Goal: Register for event/course

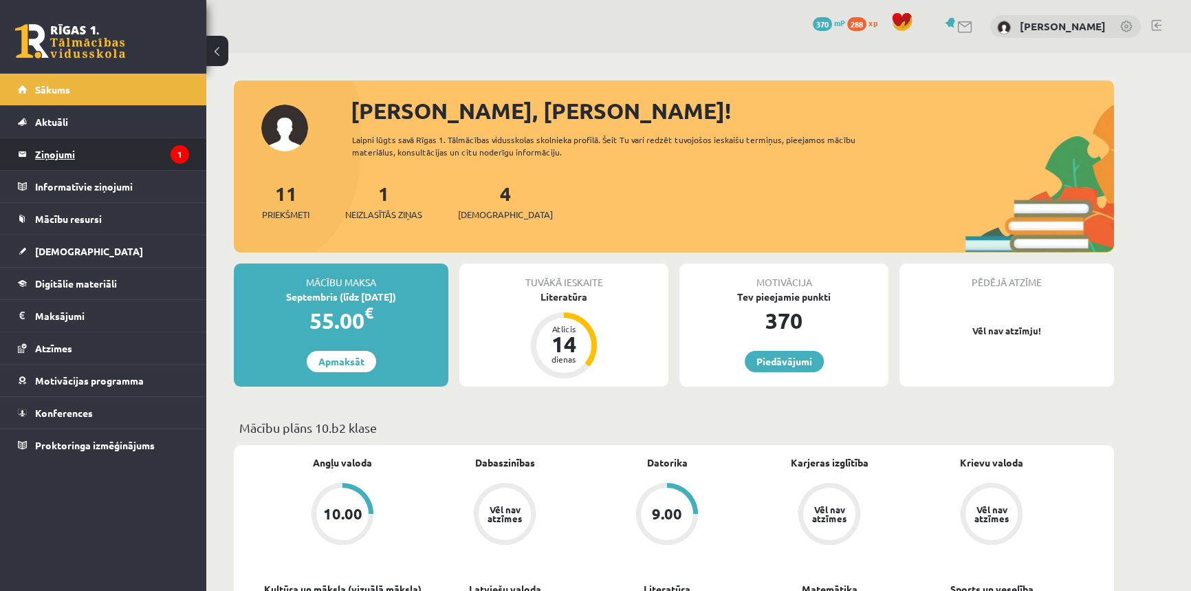
click at [56, 159] on legend "Ziņojumi 1" at bounding box center [112, 154] width 154 height 32
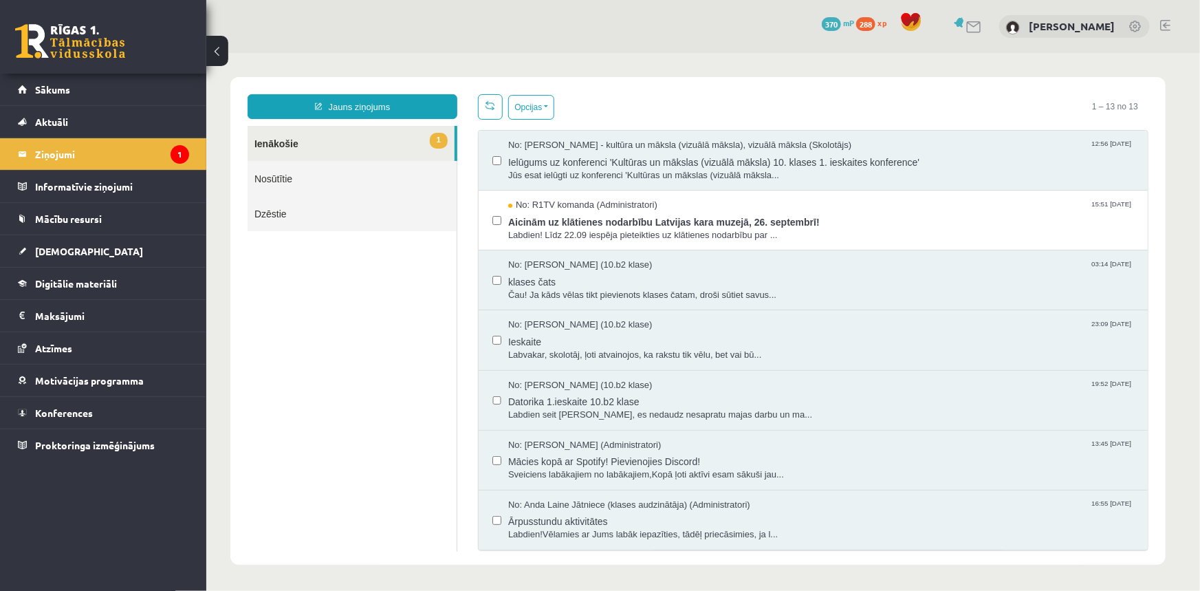
click at [537, 250] on div "No: Felicita Rimeika (10.b2 klase) 03:14 15/09/2025 klases čats Čau! Ja kāds vē…" at bounding box center [812, 280] width 669 height 60
click at [589, 153] on span "Ielūgums uz konferenci 'Kultūras un mākslas (vizuālā māksla) 10. klases 1. iesk…" at bounding box center [821, 159] width 626 height 17
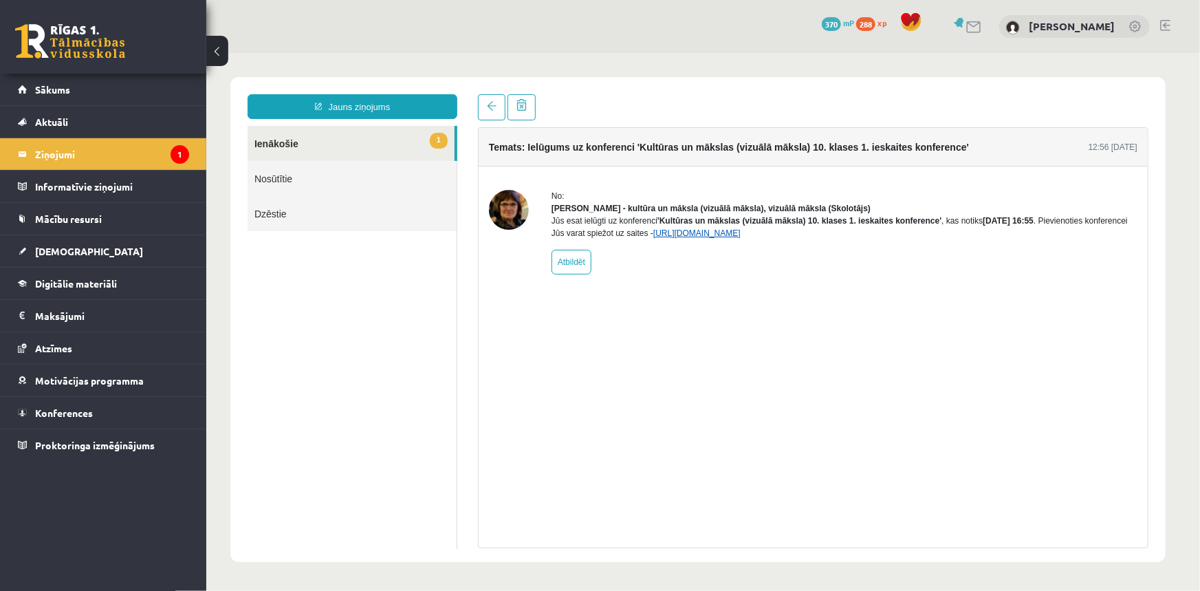
click at [684, 237] on link "https://eskola.r1tv.lv/conferences/4499/join" at bounding box center [696, 233] width 87 height 10
click at [48, 417] on link "Konferences" at bounding box center [103, 413] width 171 height 32
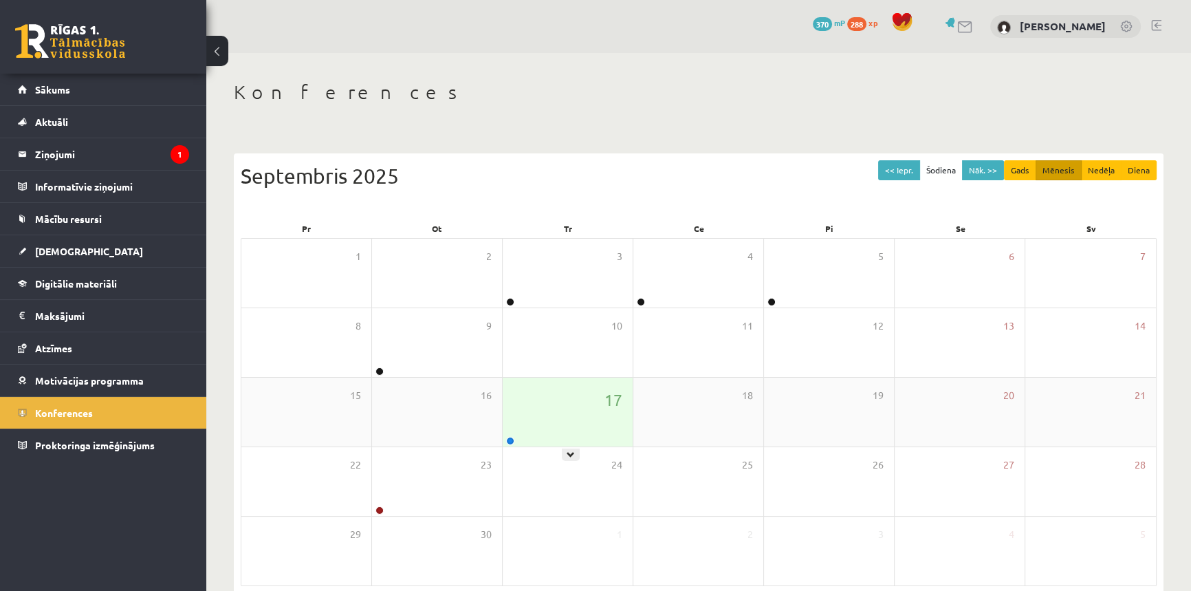
click at [519, 430] on div "17" at bounding box center [568, 412] width 130 height 69
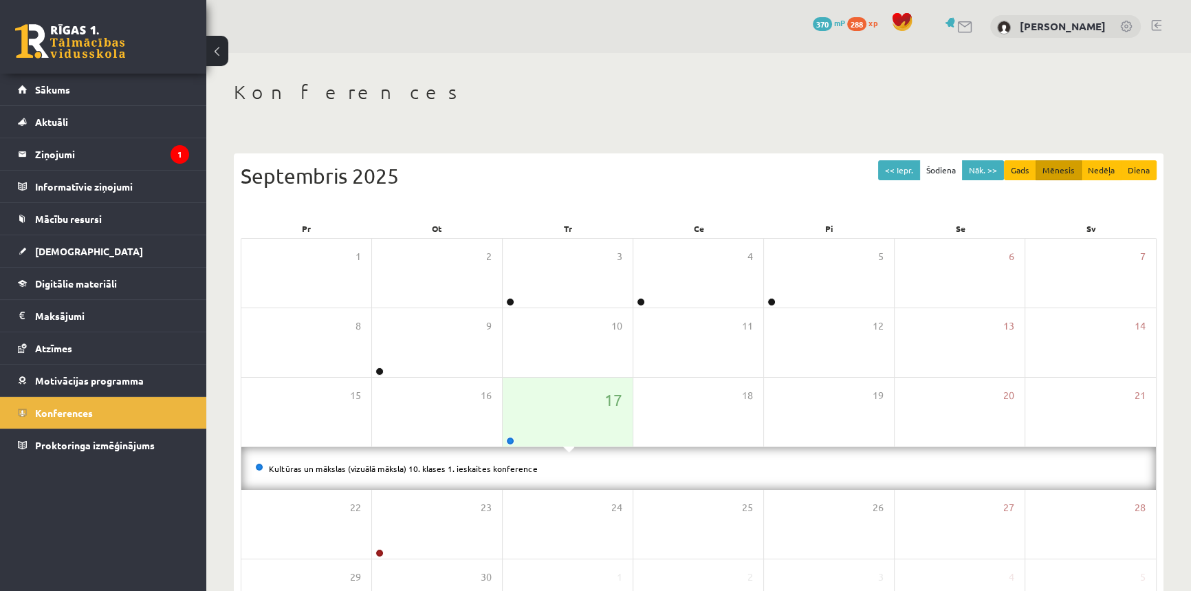
click at [495, 472] on li "Kultūras un mākslas (vizuālā māksla) 10. klases 1. ieskaites konference" at bounding box center [698, 468] width 887 height 15
click at [499, 467] on link "Kultūras un mākslas (vizuālā māksla) 10. klases 1. ieskaites konference" at bounding box center [403, 468] width 269 height 11
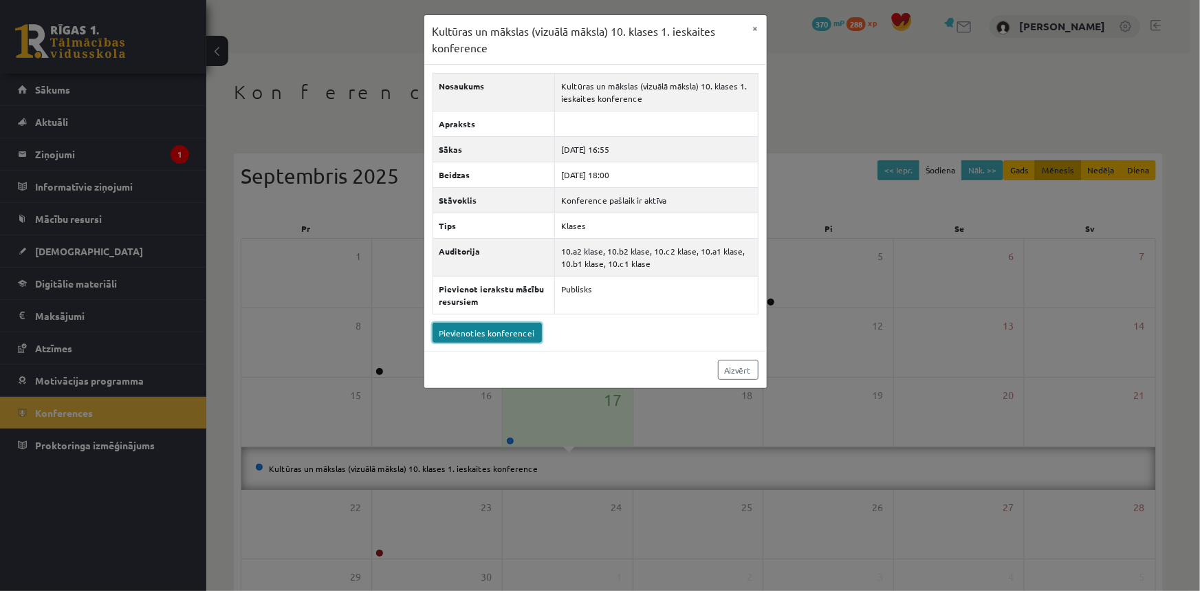
click at [529, 325] on link "Pievienoties konferencei" at bounding box center [487, 333] width 109 height 20
click at [494, 335] on link "Pievienoties konferencei" at bounding box center [487, 333] width 109 height 20
click at [473, 333] on link "Pievienoties konferencei" at bounding box center [487, 333] width 109 height 20
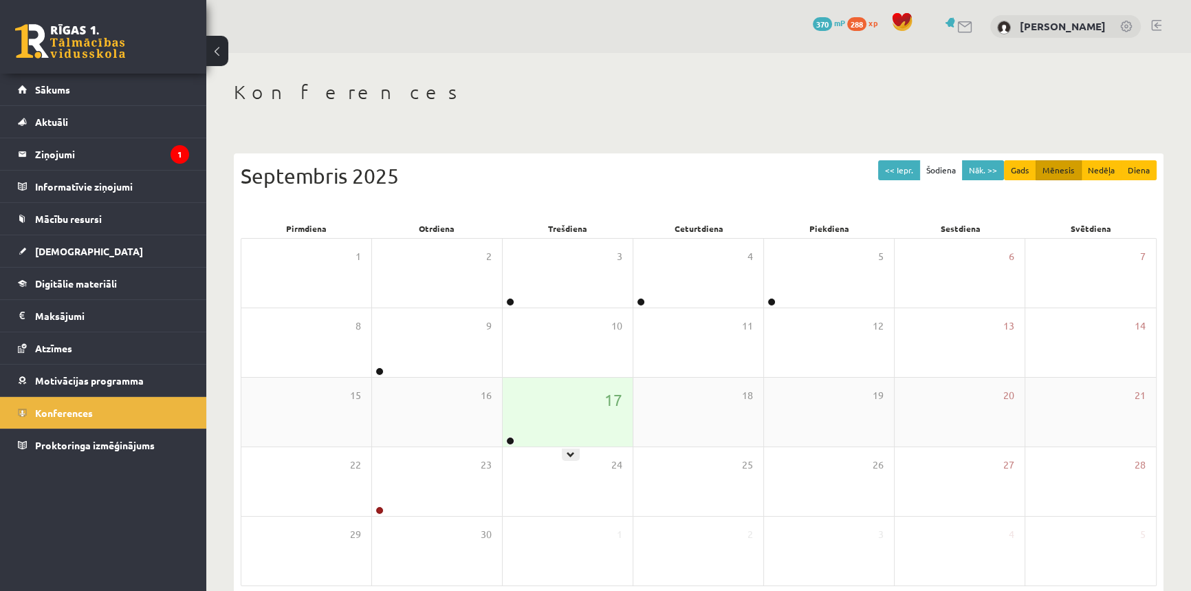
click at [519, 431] on div "17" at bounding box center [568, 412] width 130 height 69
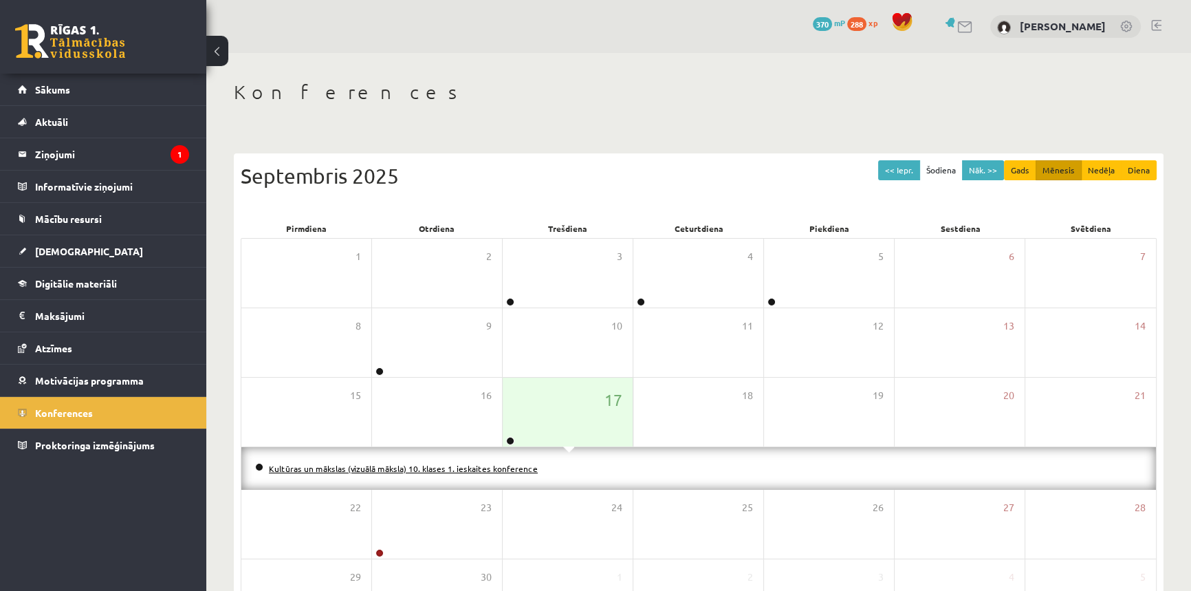
click at [512, 463] on link "Kultūras un mākslas (vizuālā māksla) 10. klases 1. ieskaites konference" at bounding box center [403, 468] width 269 height 11
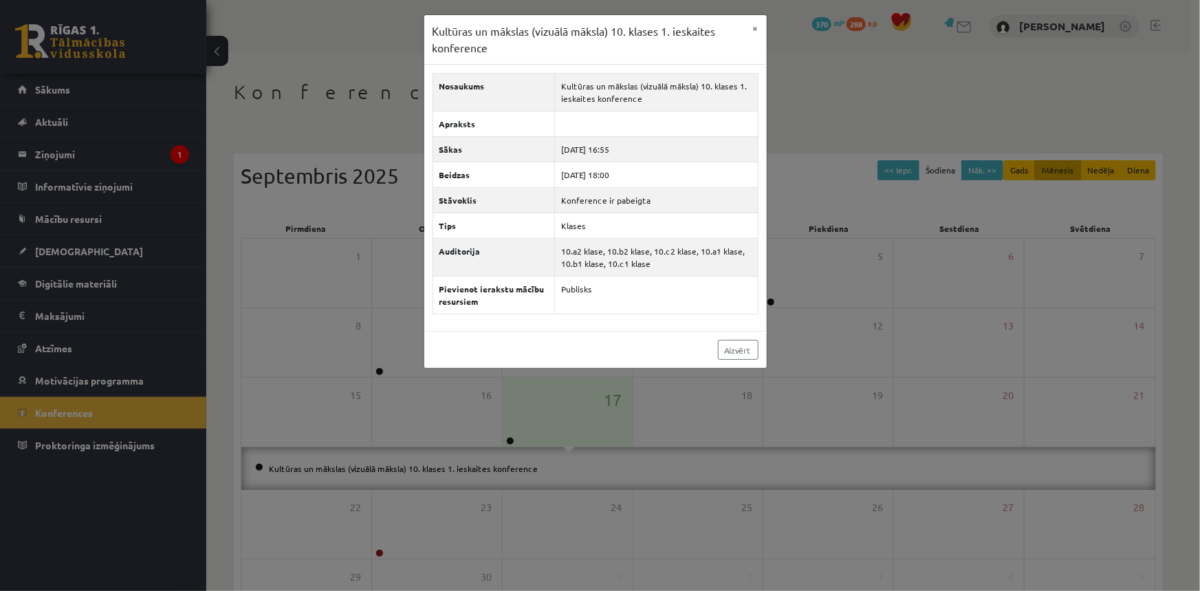
click at [329, 408] on div "Kultūras un mākslas (vizuālā māksla) 10. klases 1. ieskaites konference × Nosau…" at bounding box center [600, 295] width 1200 height 591
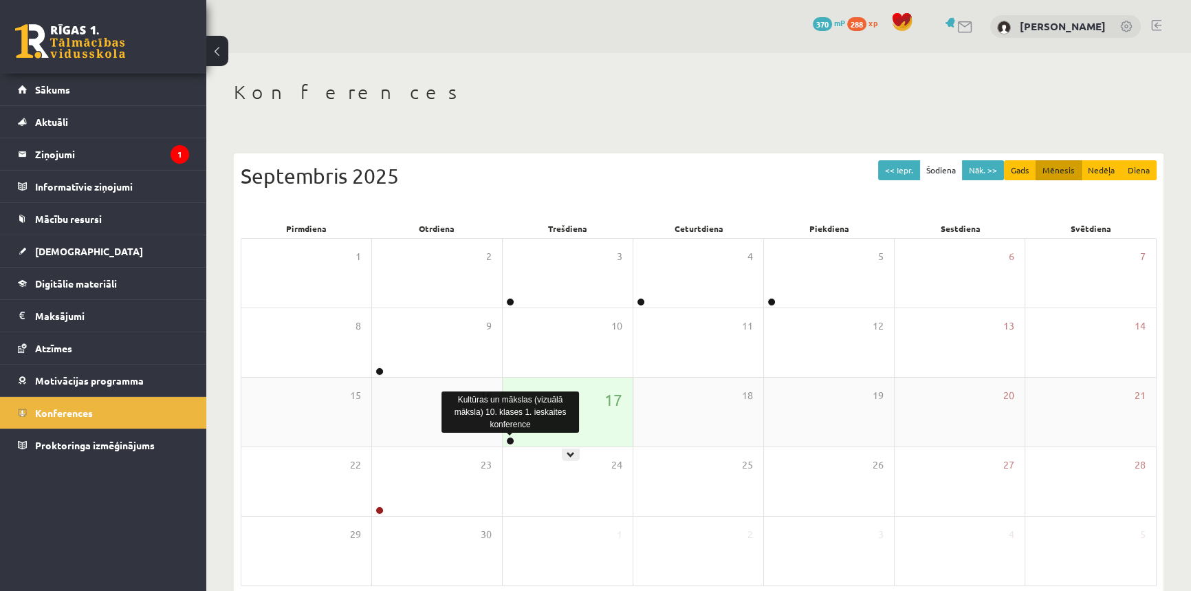
click at [514, 441] on link at bounding box center [510, 441] width 8 height 8
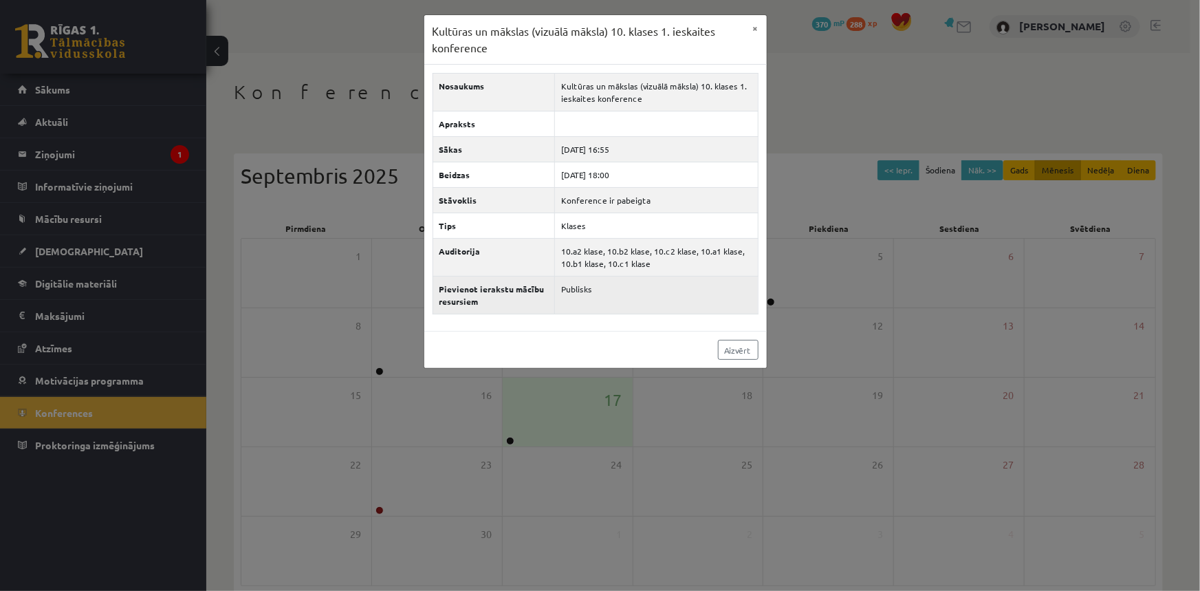
click at [598, 295] on td "Publisks" at bounding box center [656, 295] width 204 height 38
click at [569, 291] on td "Publisks" at bounding box center [656, 295] width 204 height 38
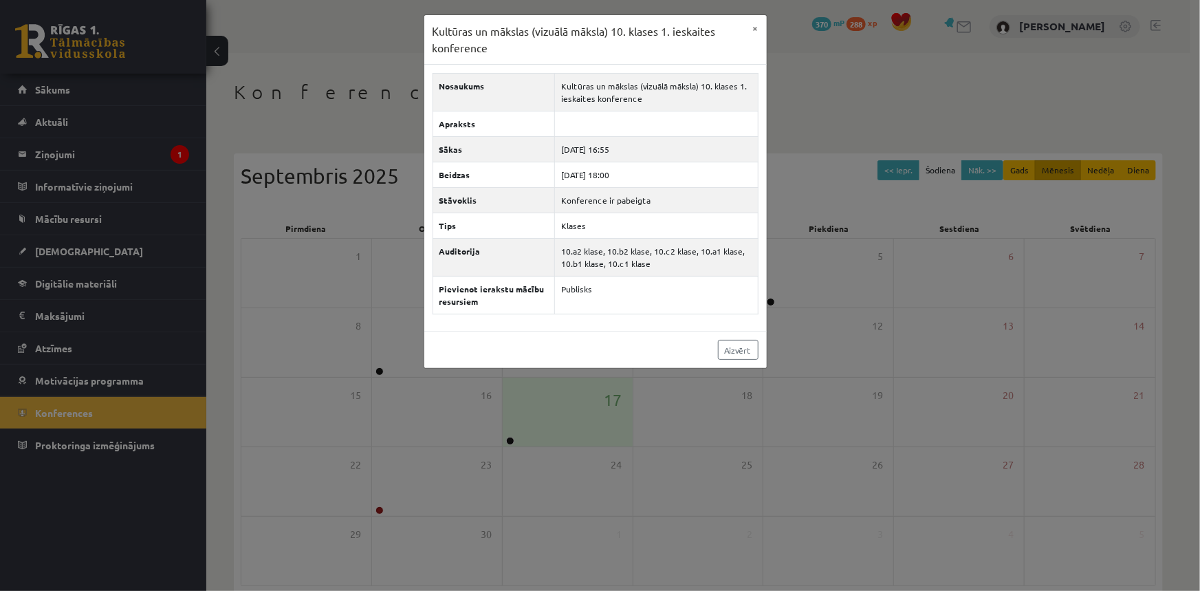
click at [195, 234] on div "Kultūras un mākslas (vizuālā māksla) 10. klases 1. ieskaites konference × Nosau…" at bounding box center [600, 295] width 1200 height 591
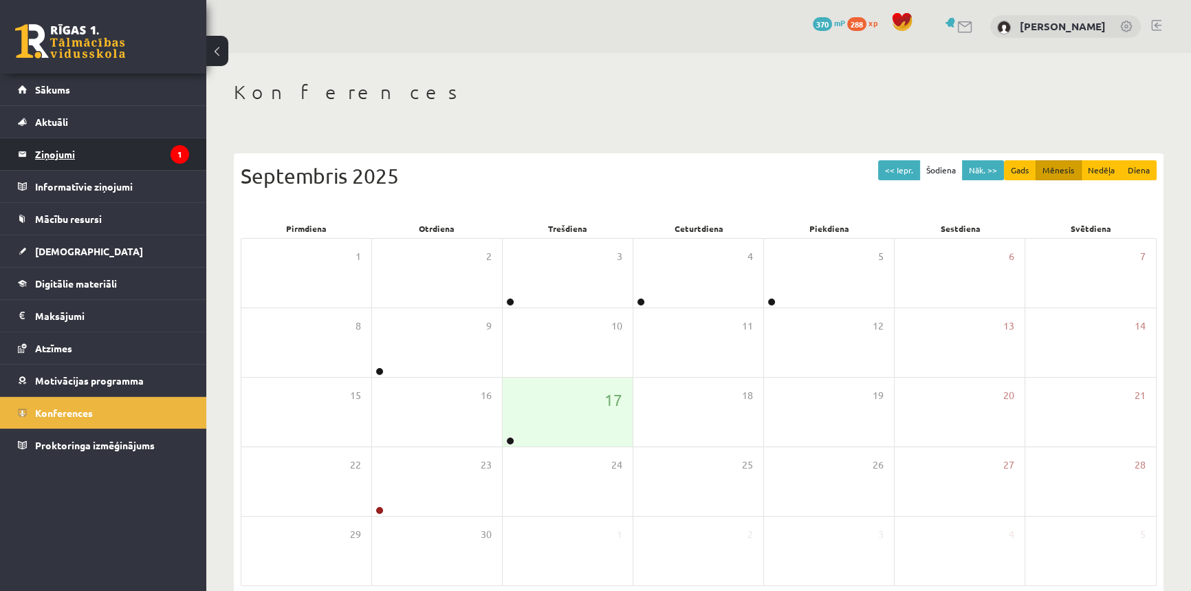
click at [54, 152] on legend "Ziņojumi 1" at bounding box center [112, 154] width 154 height 32
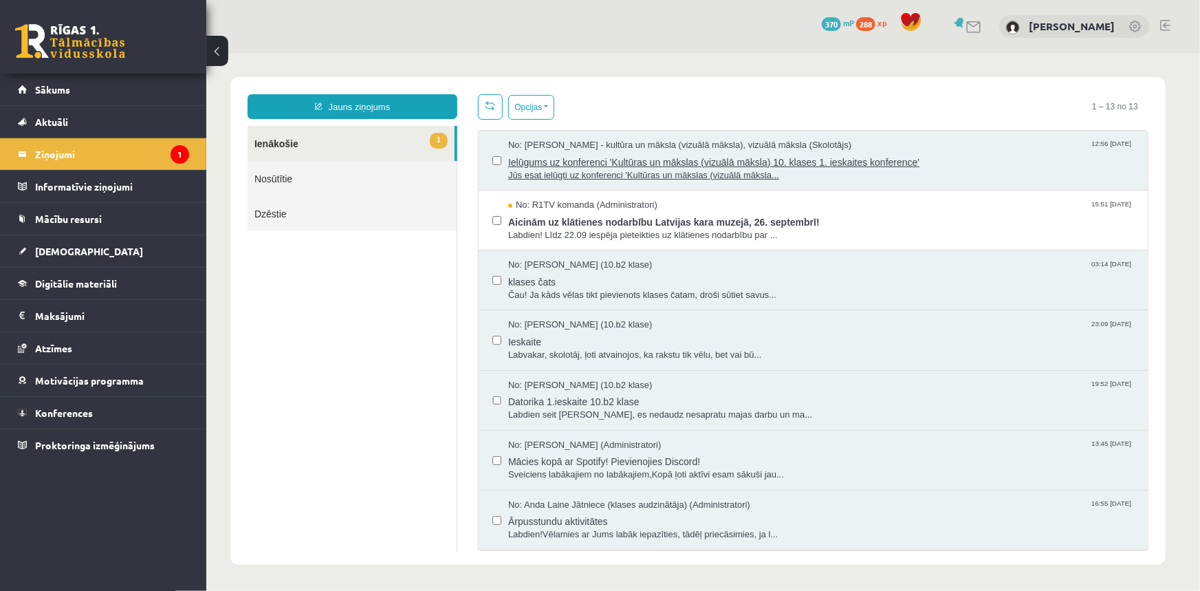
click at [563, 168] on span "Jūs esat ielūgti uz konferenci 'Kultūras un mākslas (vizuālā māksla..." at bounding box center [821, 174] width 626 height 13
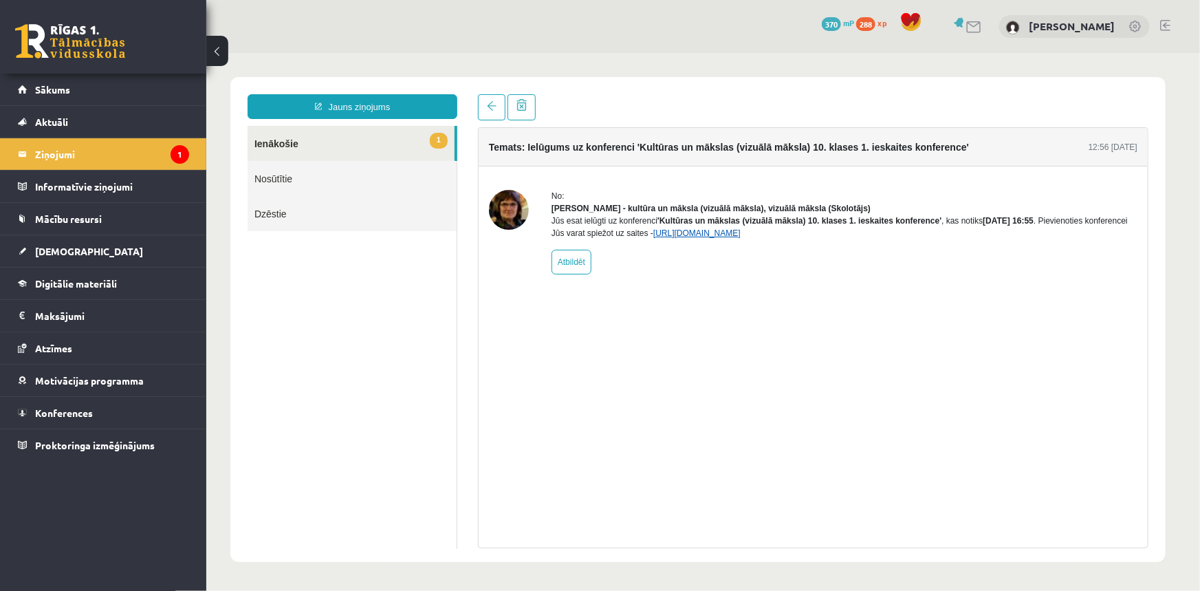
click at [735, 237] on link "https://eskola.r1tv.lv/conferences/4499/join" at bounding box center [696, 233] width 87 height 10
click at [56, 283] on span "Digitālie materiāli" at bounding box center [76, 283] width 82 height 12
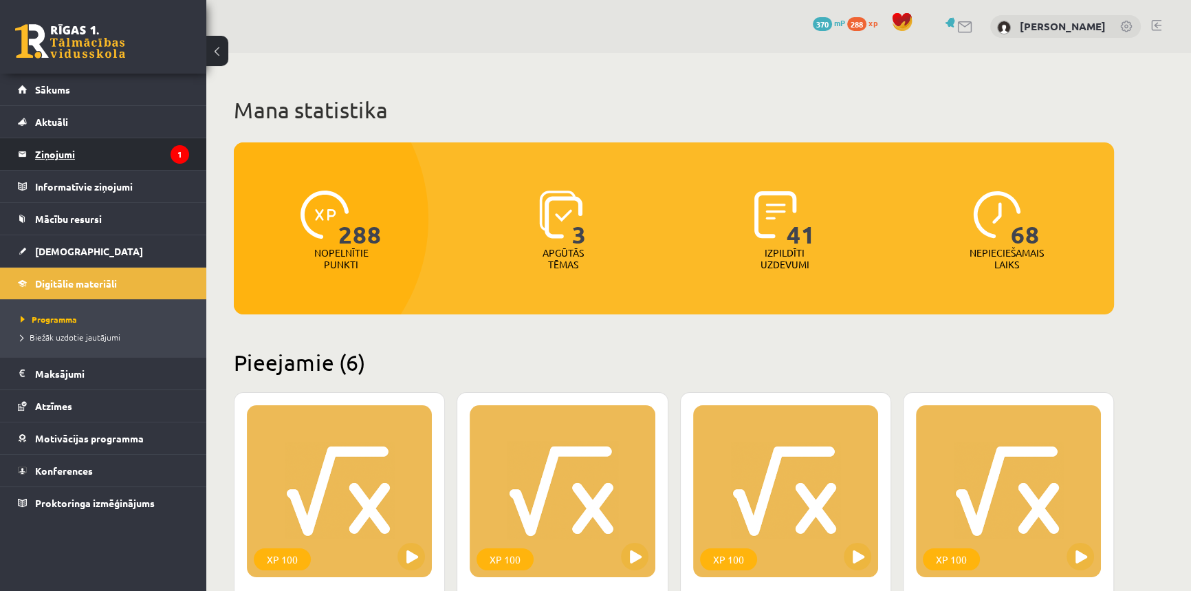
click at [58, 157] on legend "Ziņojumi 1" at bounding box center [112, 154] width 154 height 32
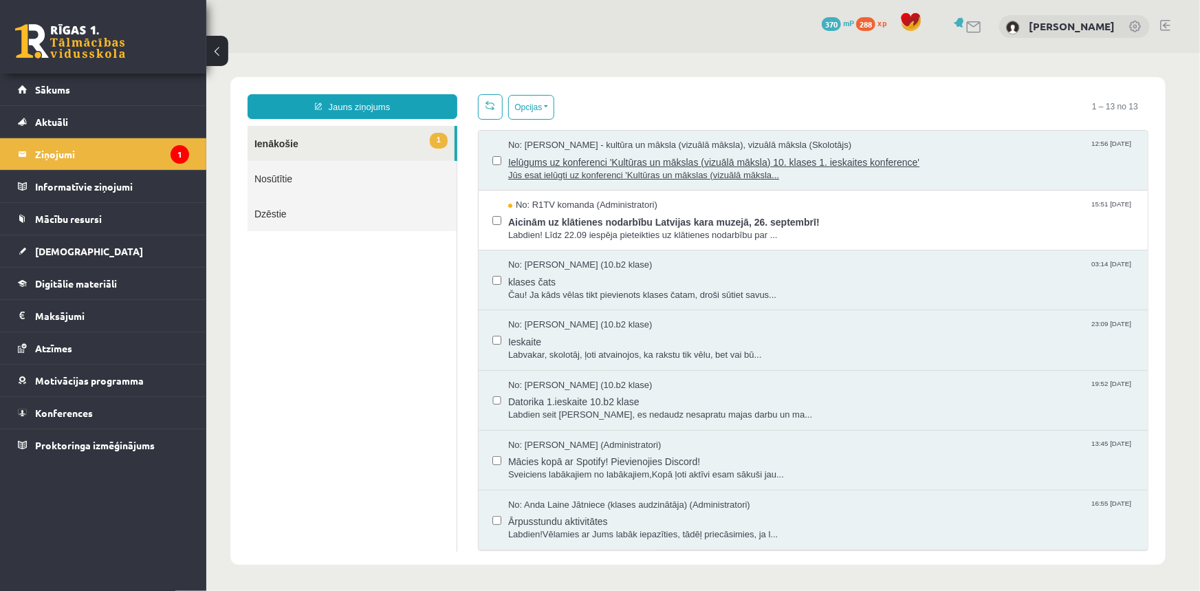
click at [695, 161] on span "Ielūgums uz konferenci 'Kultūras un mākslas (vizuālā māksla) 10. klases 1. iesk…" at bounding box center [821, 159] width 626 height 17
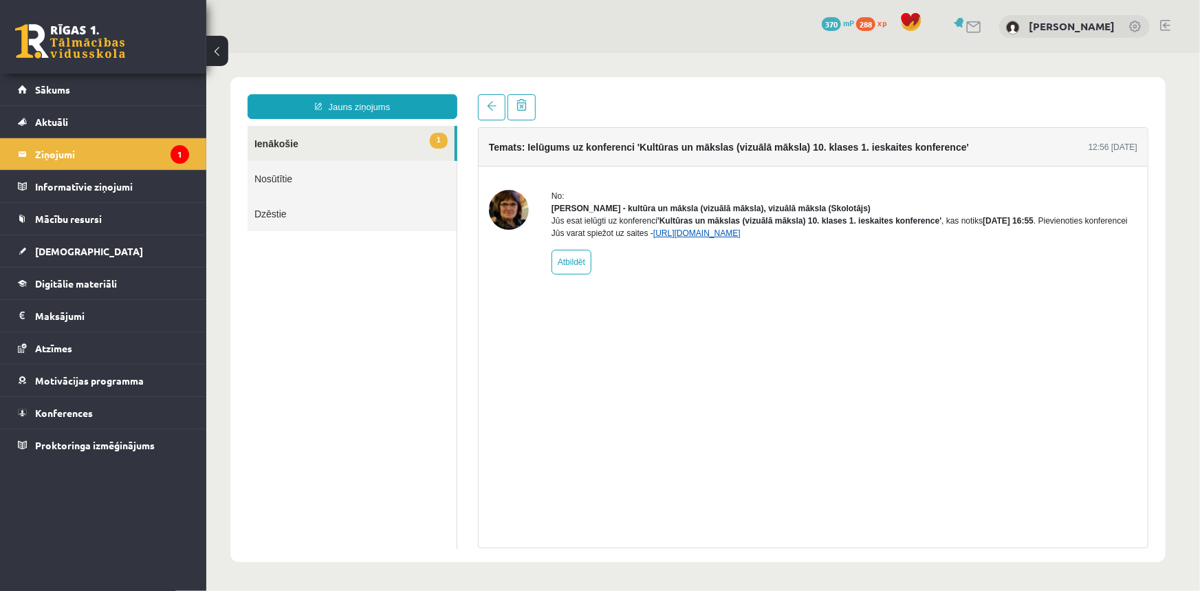
click at [740, 237] on link "https://eskola.r1tv.lv/conferences/4499/join" at bounding box center [696, 233] width 87 height 10
click at [56, 417] on link "Konferences" at bounding box center [103, 413] width 171 height 32
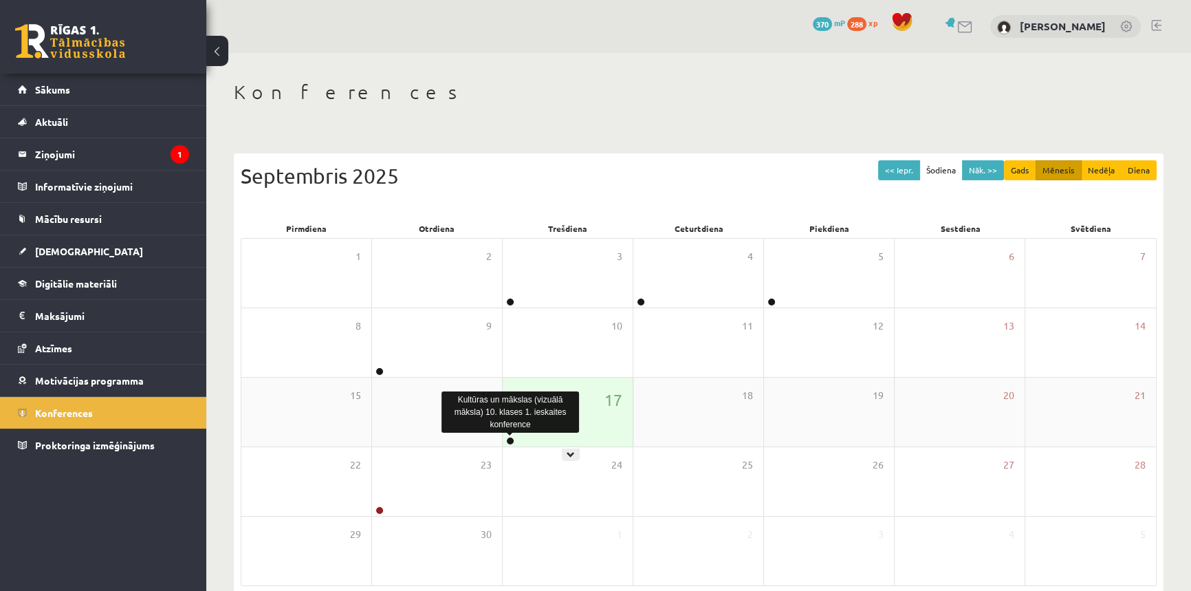
click at [512, 443] on link at bounding box center [510, 441] width 8 height 8
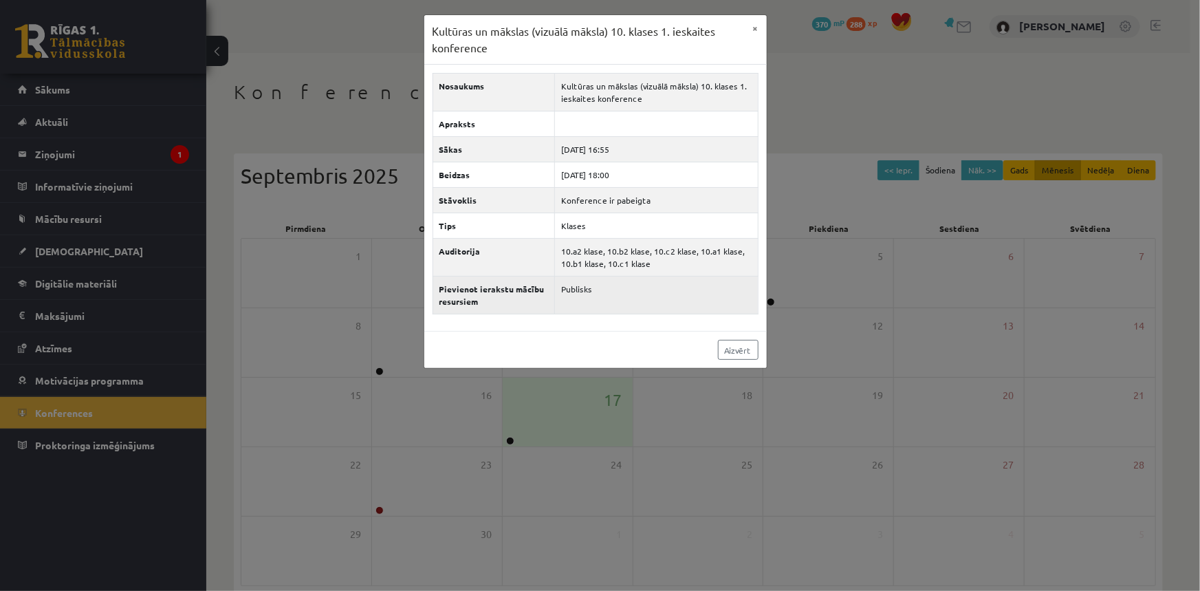
click at [597, 295] on td "Publisks" at bounding box center [656, 295] width 204 height 38
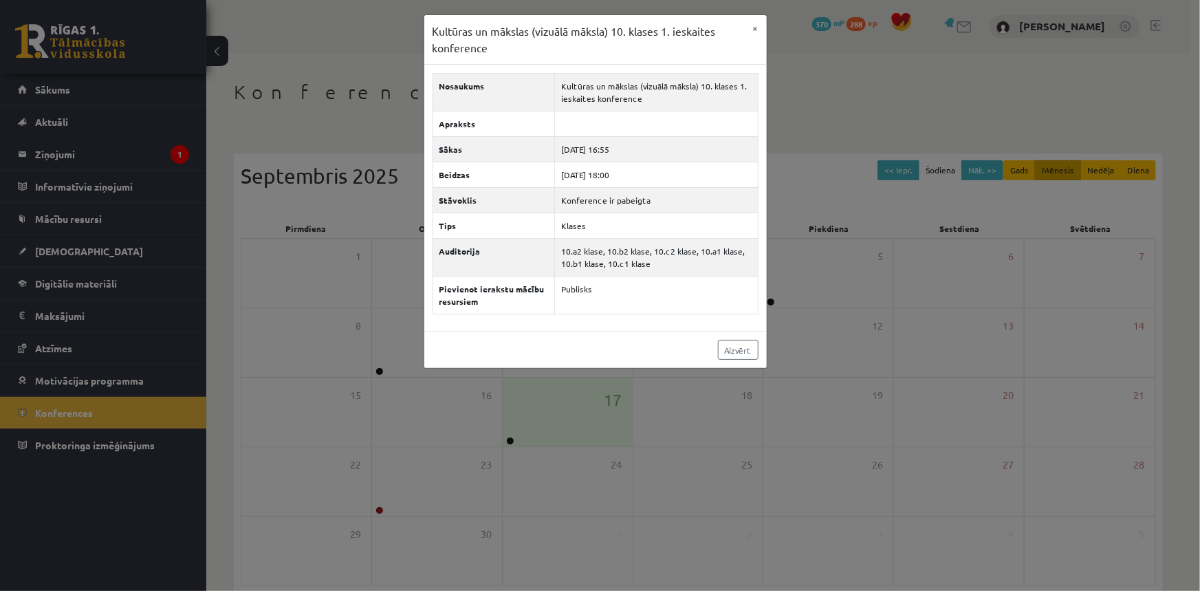
click at [721, 365] on div "Aizvērt" at bounding box center [595, 349] width 342 height 37
click at [726, 359] on div "Aizvērt" at bounding box center [595, 349] width 342 height 37
click at [735, 350] on link "Aizvērt" at bounding box center [738, 350] width 41 height 20
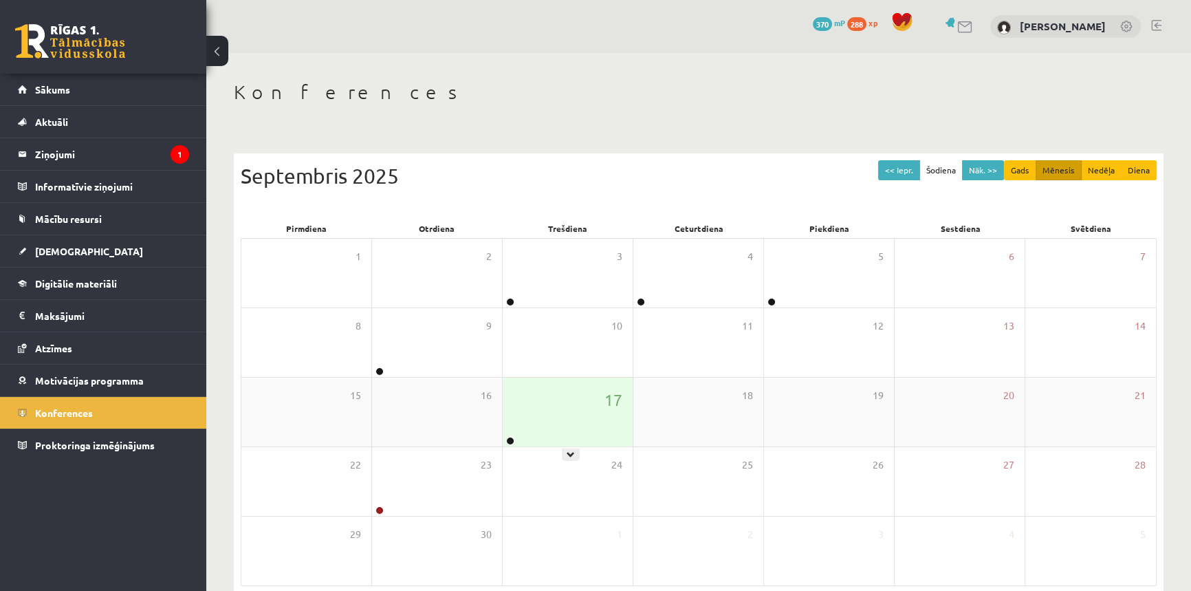
click at [536, 431] on div "17" at bounding box center [568, 412] width 130 height 69
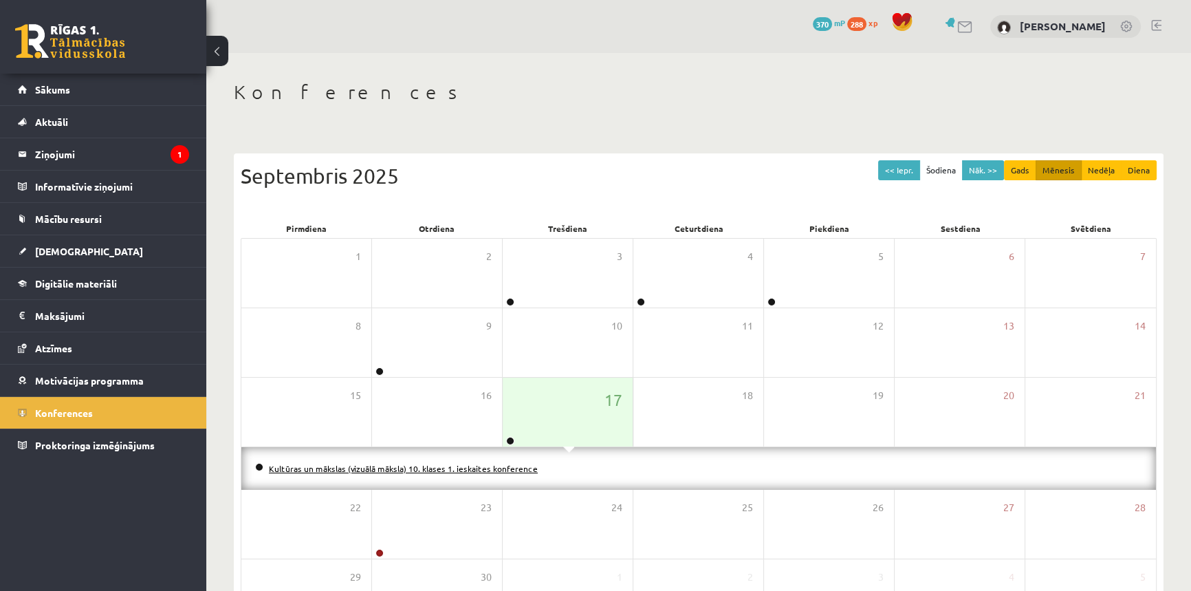
click at [502, 468] on link "Kultūras un mākslas (vizuālā māksla) 10. klases 1. ieskaites konference" at bounding box center [403, 468] width 269 height 11
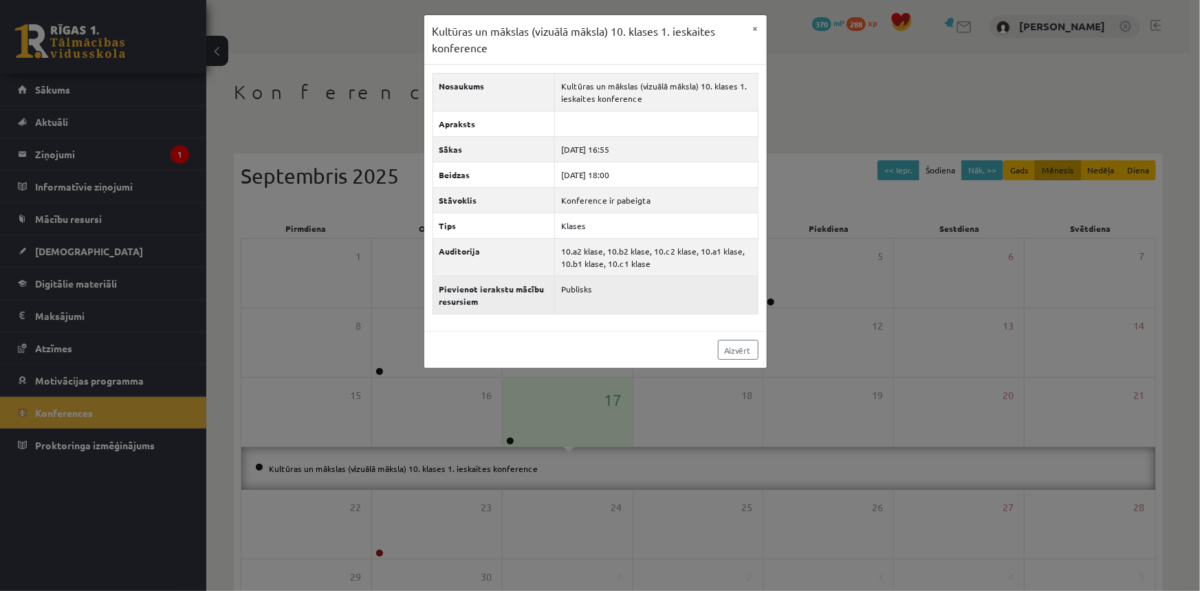
click at [589, 299] on td "Publisks" at bounding box center [656, 295] width 204 height 38
click at [580, 290] on td "Publisks" at bounding box center [656, 295] width 204 height 38
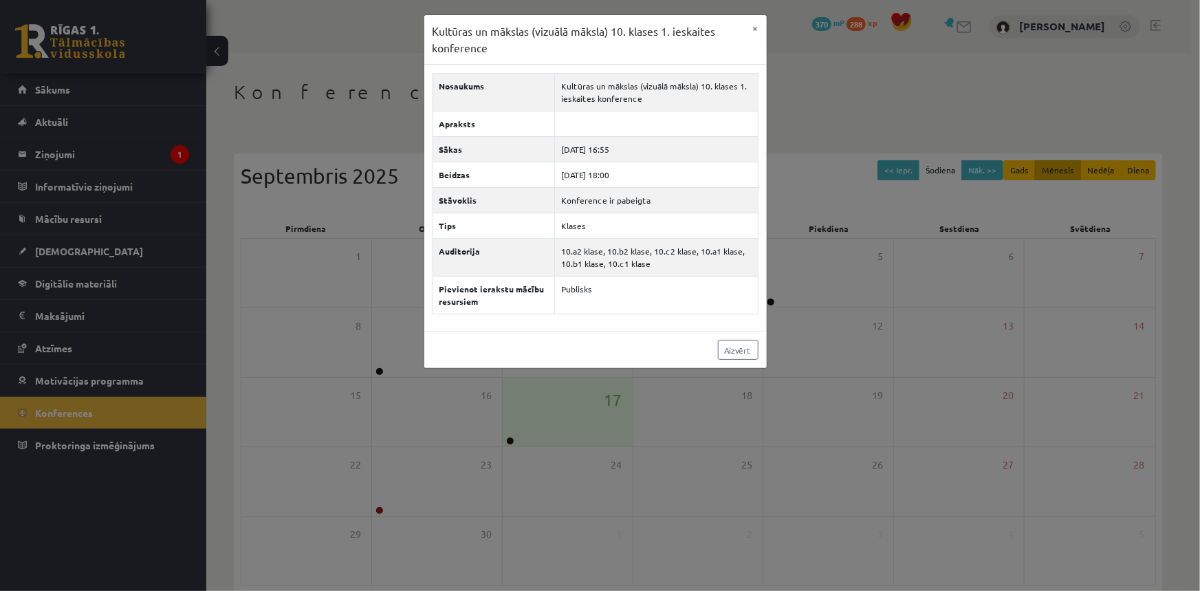
click at [138, 533] on div "Kultūras un mākslas (vizuālā māksla) 10. klases 1. ieskaites konference × Nosau…" at bounding box center [600, 295] width 1200 height 591
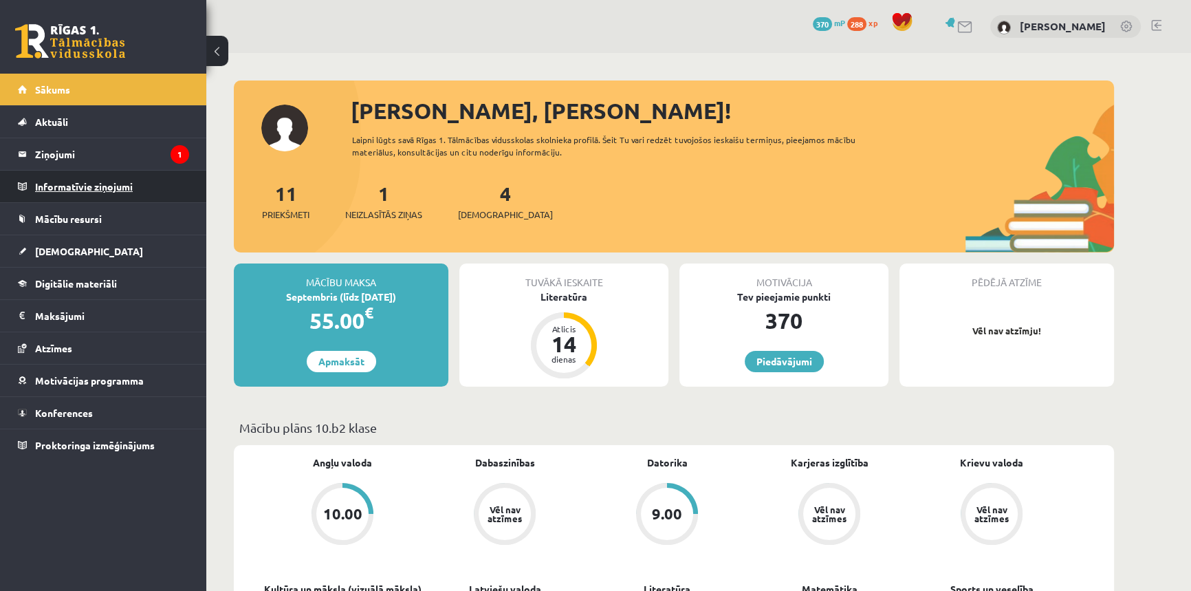
click at [51, 171] on legend "Informatīvie ziņojumi 0" at bounding box center [112, 187] width 154 height 32
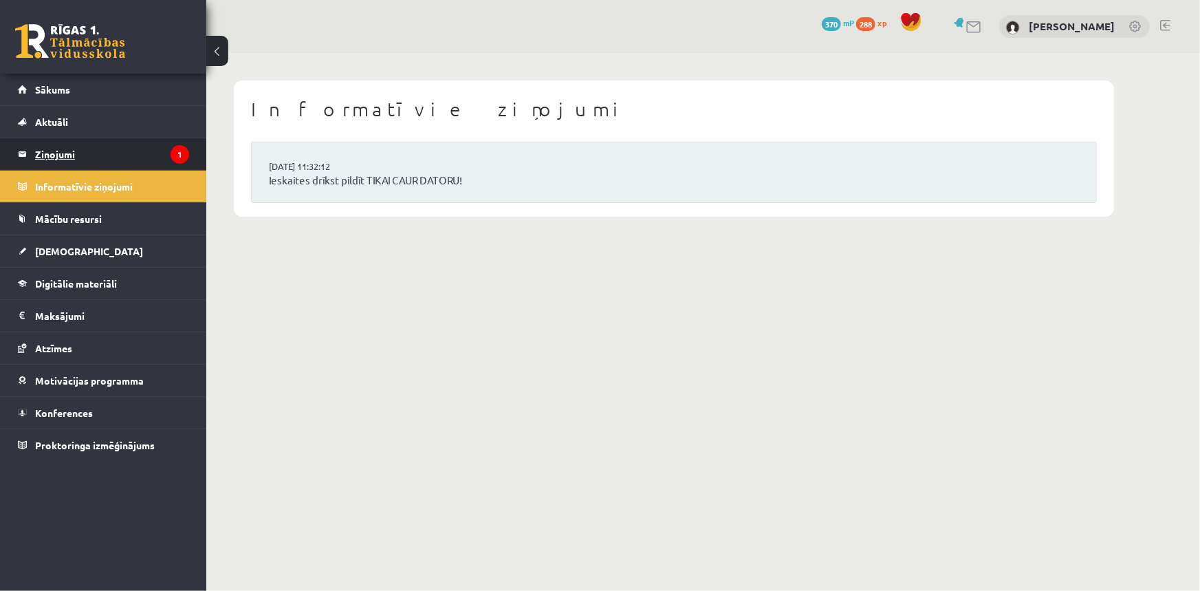
click at [54, 157] on legend "Ziņojumi 1" at bounding box center [112, 154] width 154 height 32
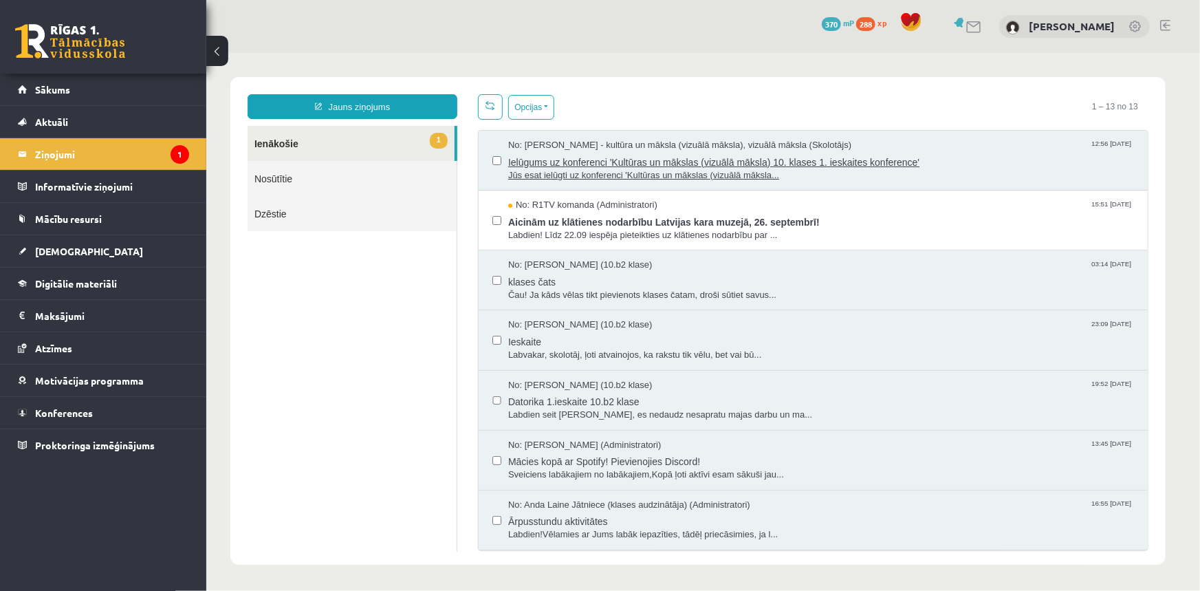
click at [570, 166] on span "Ielūgums uz konferenci 'Kultūras un mākslas (vizuālā māksla) 10. klases 1. iesk…" at bounding box center [821, 159] width 626 height 17
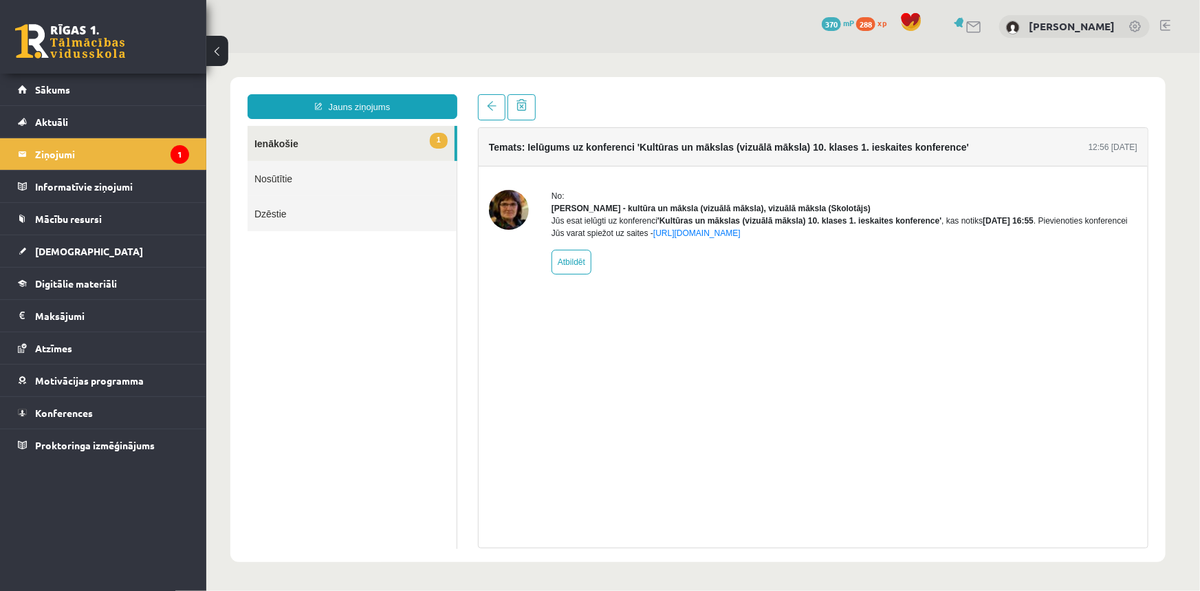
click at [508, 213] on img at bounding box center [508, 209] width 40 height 40
click at [688, 237] on link "[URL][DOMAIN_NAME]" at bounding box center [696, 233] width 87 height 10
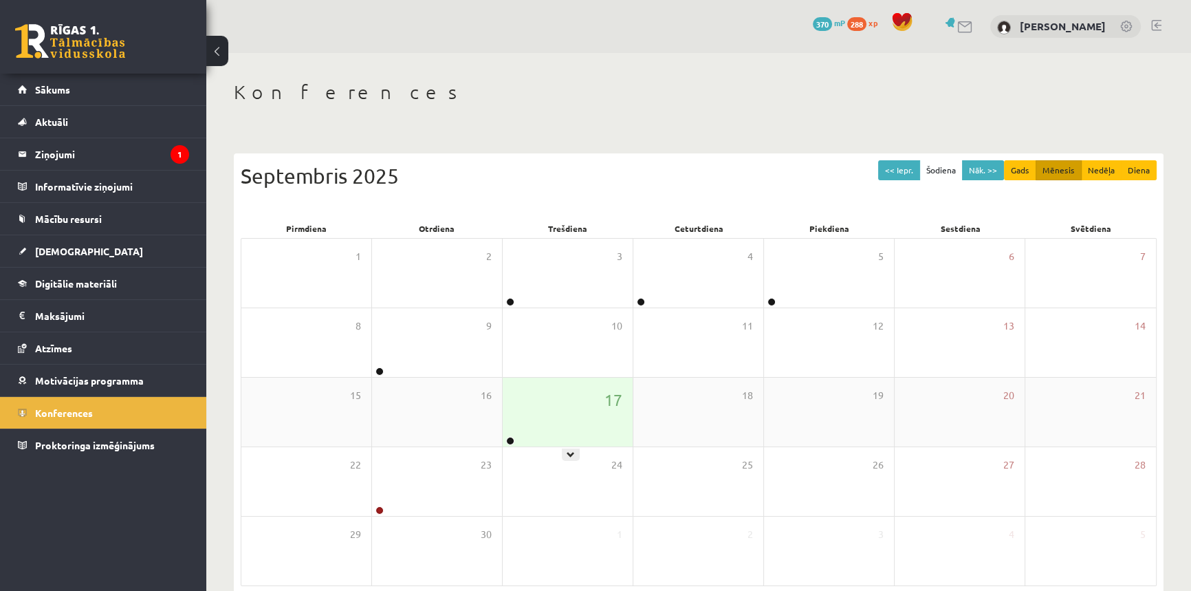
click at [516, 436] on div "17" at bounding box center [568, 412] width 130 height 69
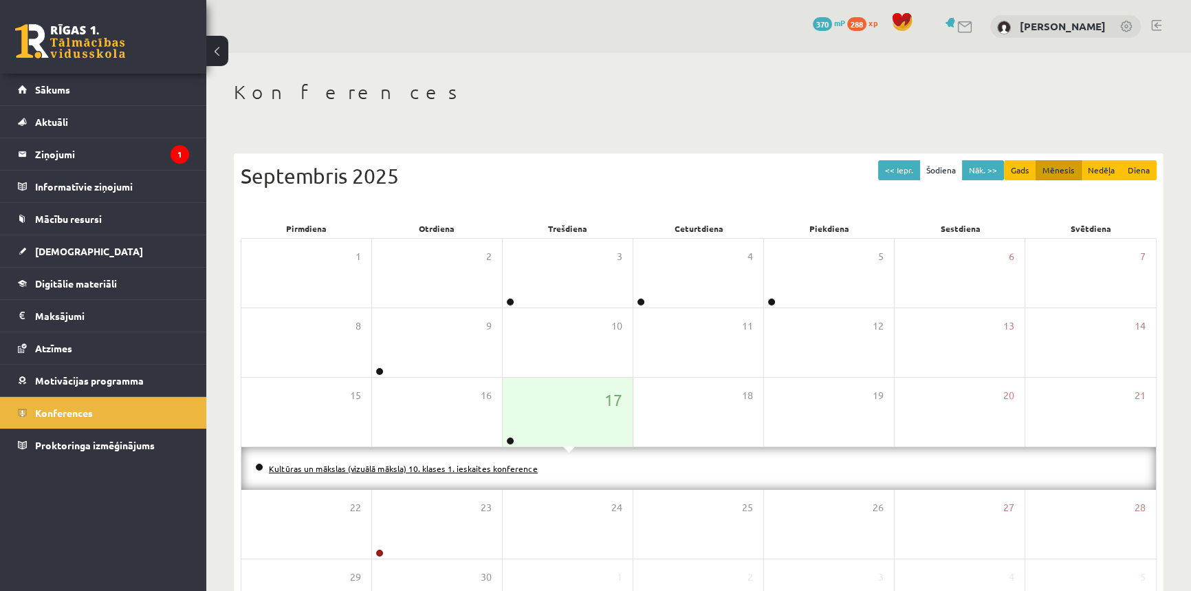
click at [489, 467] on link "Kultūras un mākslas (vizuālā māksla) 10. klases 1. ieskaites konference" at bounding box center [403, 468] width 269 height 11
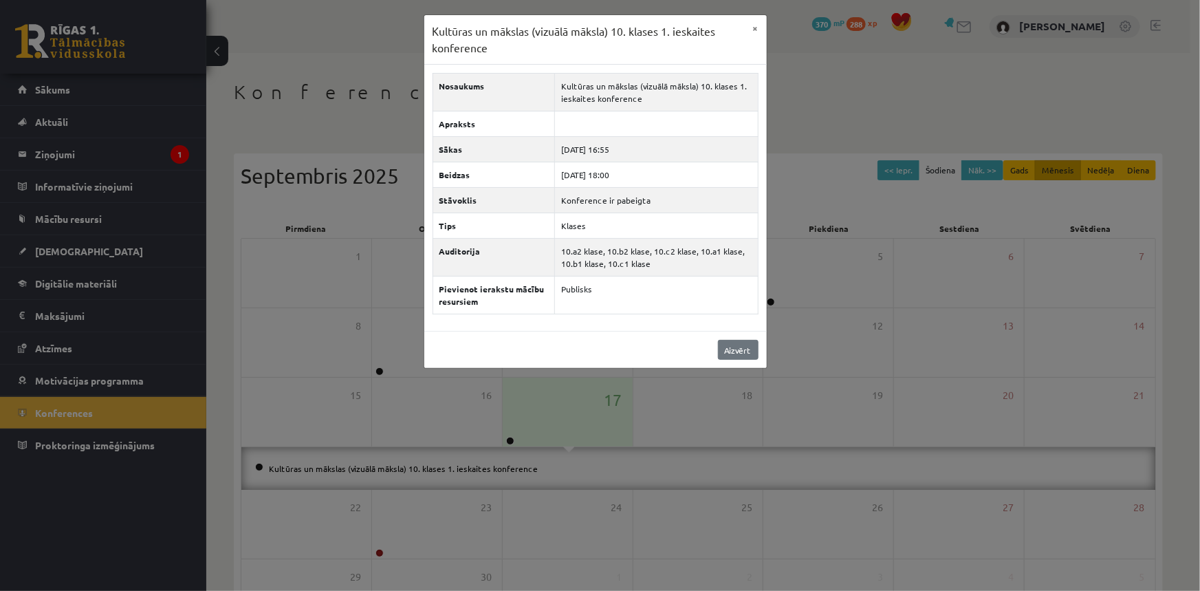
drag, startPoint x: 593, startPoint y: 290, endPoint x: 737, endPoint y: 350, distance: 156.0
click at [729, 353] on div "Kultūras un mākslas (vizuālā māksla) 10. klases 1. ieskaites konference × Nosau…" at bounding box center [596, 191] width 344 height 354
click at [743, 342] on link "Aizvērt" at bounding box center [738, 350] width 41 height 20
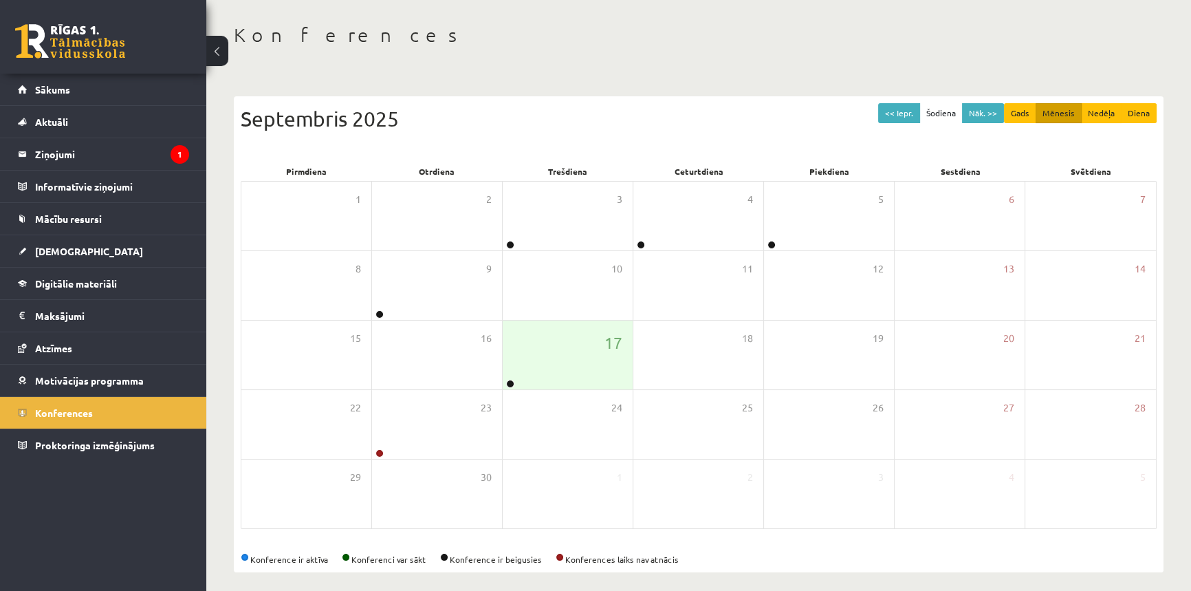
scroll to position [66, 0]
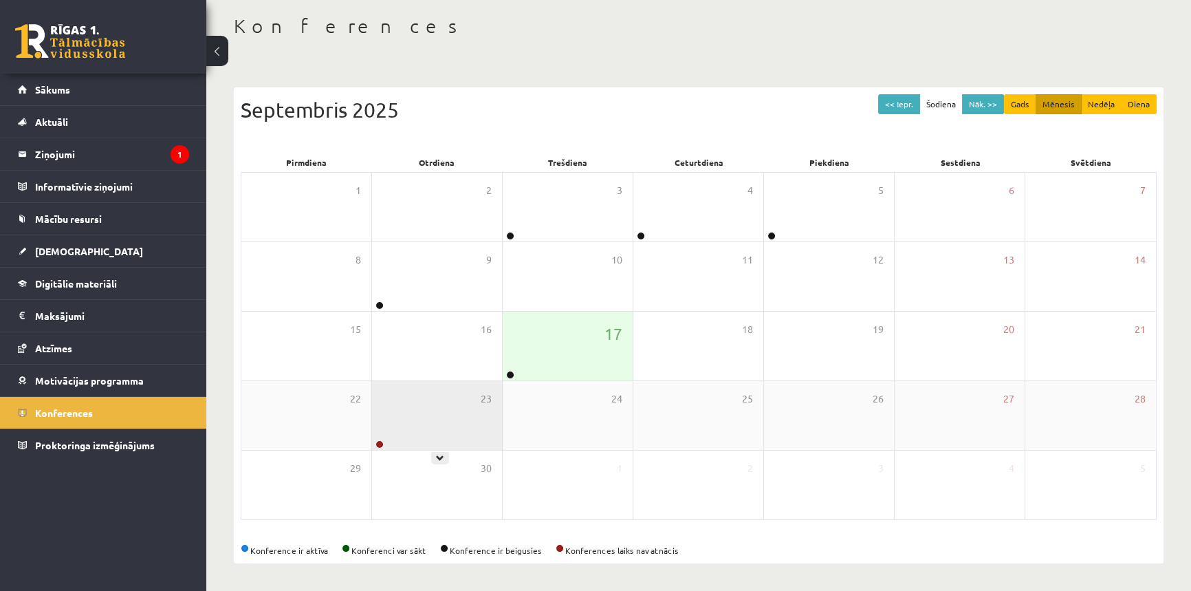
click at [393, 438] on div "23" at bounding box center [437, 415] width 130 height 69
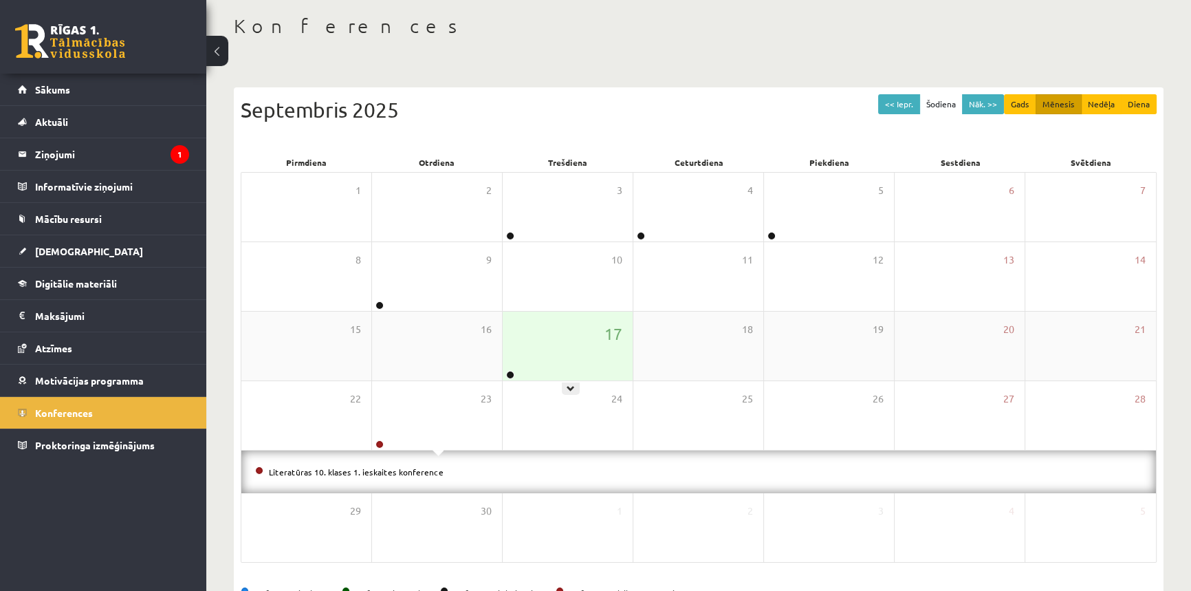
click at [528, 373] on div "17" at bounding box center [568, 346] width 130 height 69
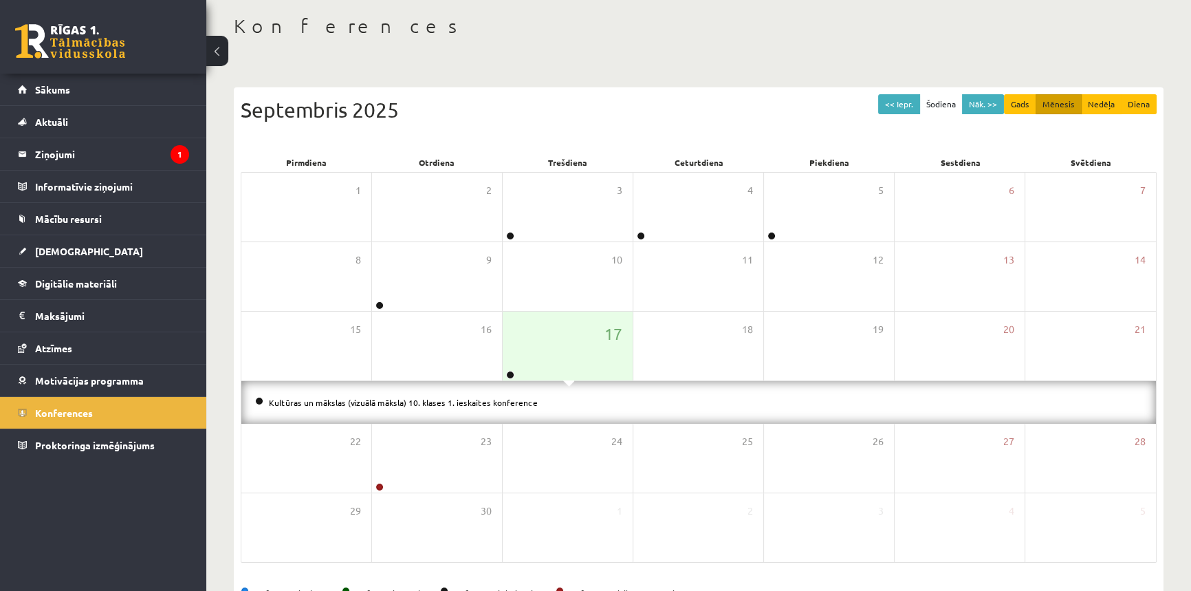
click at [481, 409] on div "Kultūras un mākslas (vizuālā māksla) 10. klases 1. ieskaites konference" at bounding box center [698, 402] width 915 height 43
click at [488, 401] on link "Kultūras un mākslas (vizuālā māksla) 10. klases 1. ieskaites konference" at bounding box center [403, 402] width 269 height 11
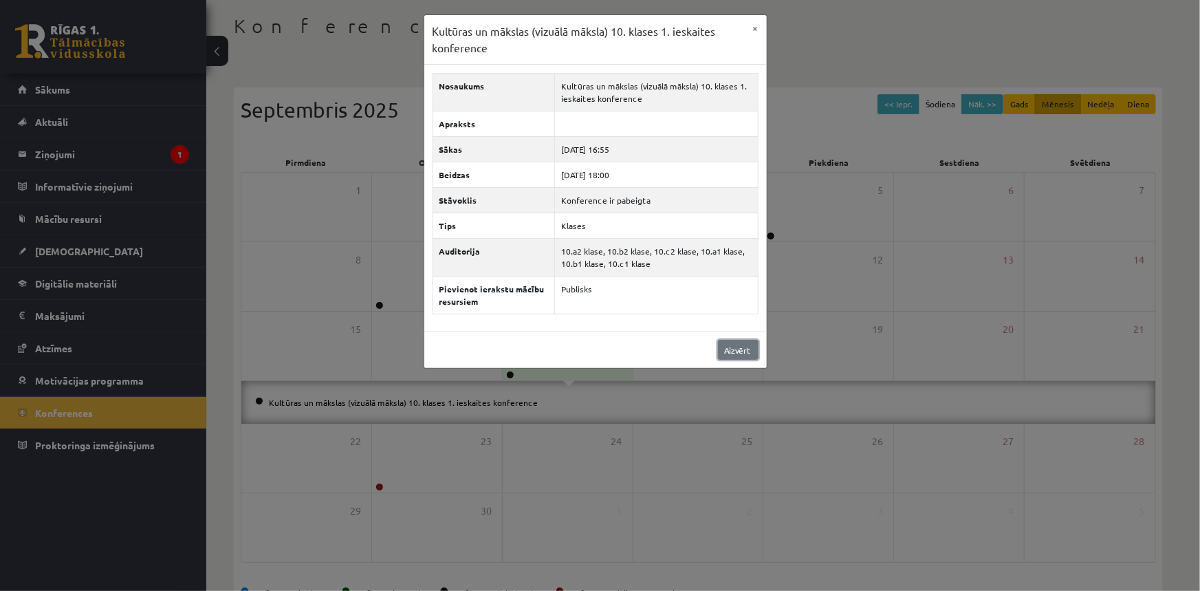
click at [742, 343] on link "Aizvērt" at bounding box center [738, 350] width 41 height 20
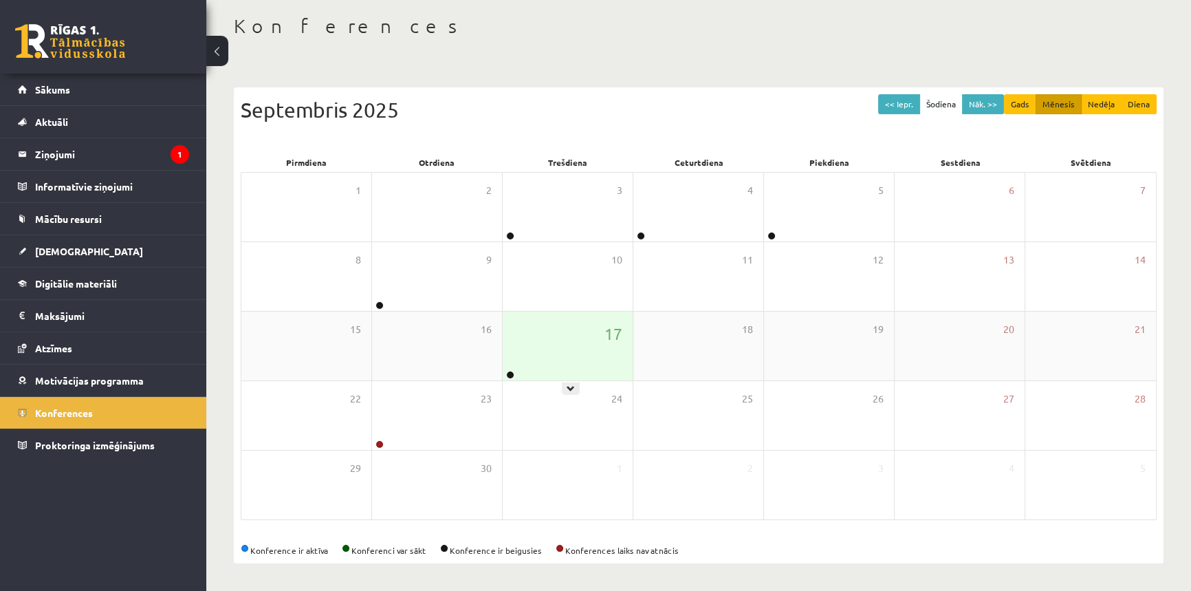
click at [528, 373] on div "17" at bounding box center [568, 346] width 130 height 69
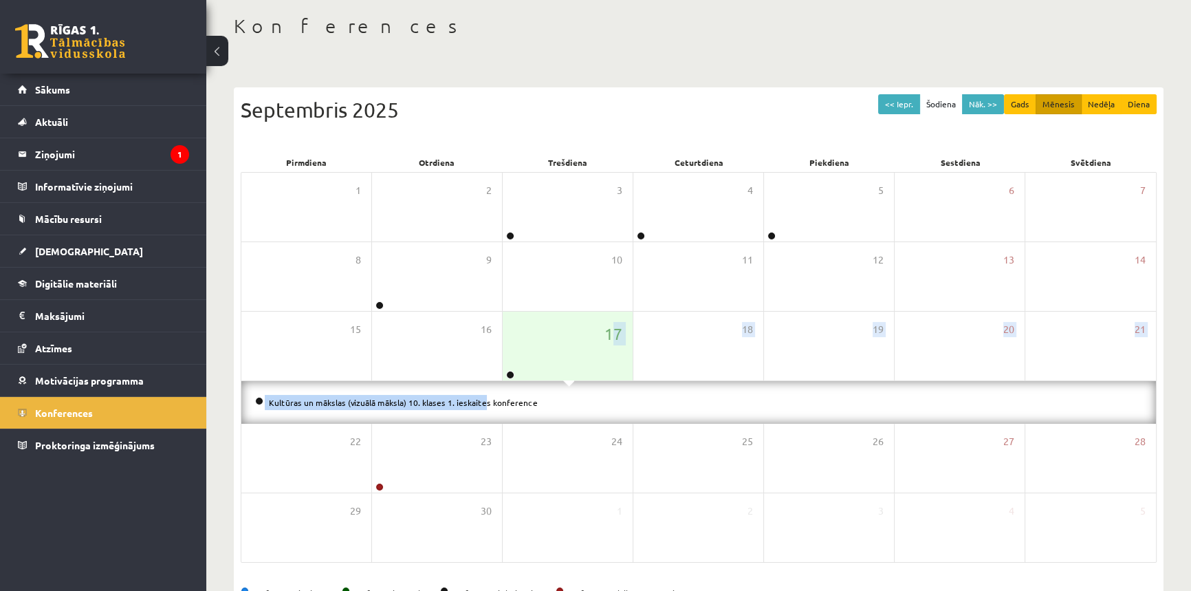
drag, startPoint x: 613, startPoint y: 336, endPoint x: 477, endPoint y: 392, distance: 148.0
click at [460, 392] on div "1 2 3 4 5 6 7 8 9 10 11 12 13 14 15 16 17 18 19 20 21 Kultūras un mākslas (vizu…" at bounding box center [699, 367] width 916 height 391
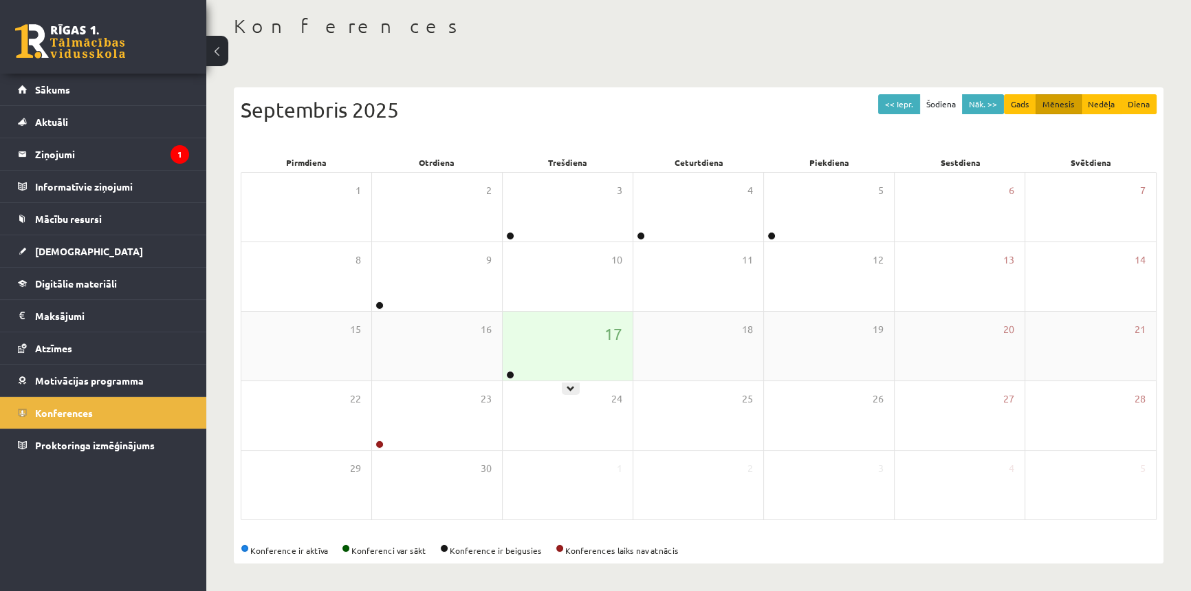
click at [529, 360] on div "17" at bounding box center [568, 346] width 130 height 69
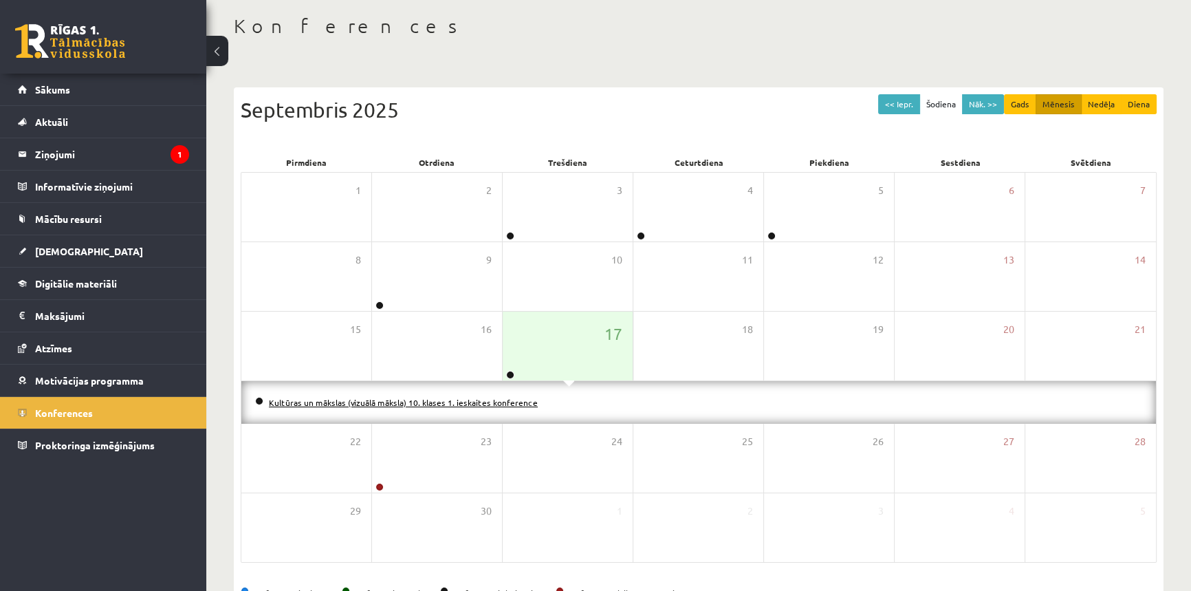
click at [512, 399] on link "Kultūras un mākslas (vizuālā māksla) 10. klases 1. ieskaites konference" at bounding box center [403, 402] width 269 height 11
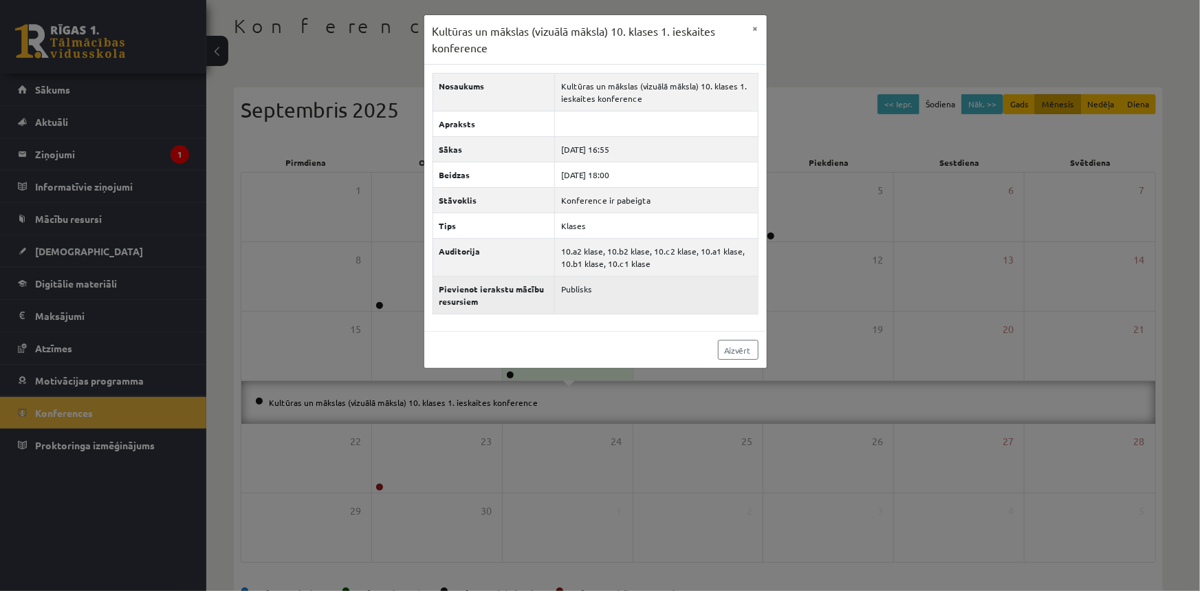
click at [616, 295] on td "Publisks" at bounding box center [656, 295] width 204 height 38
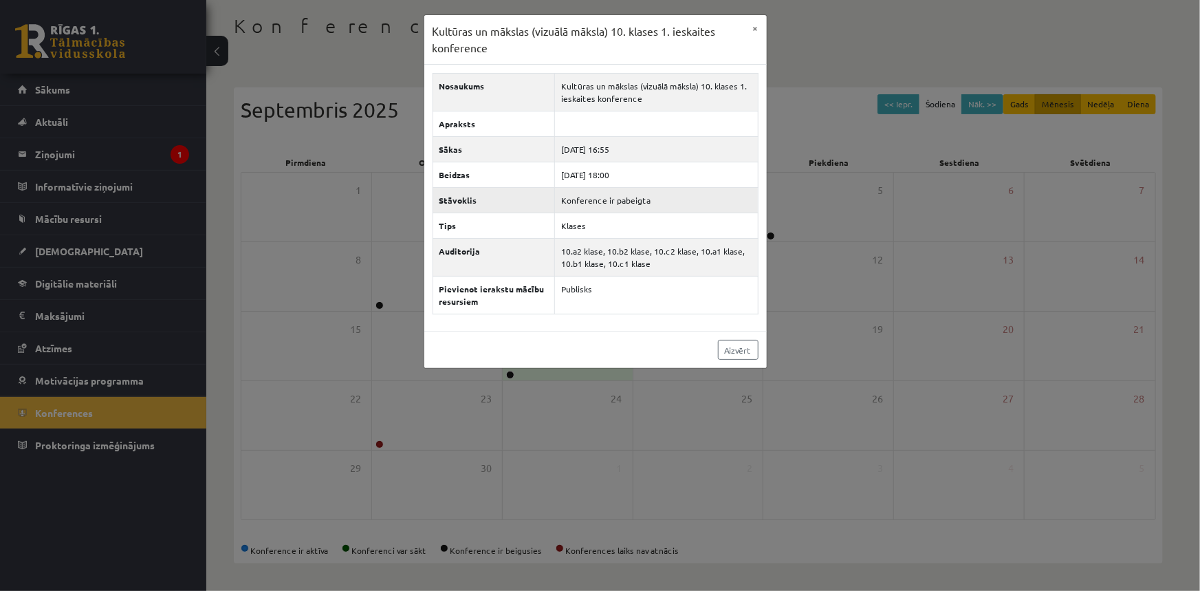
click at [528, 200] on th "Stāvoklis" at bounding box center [494, 200] width 122 height 25
click at [532, 214] on th "Tips" at bounding box center [494, 225] width 122 height 25
click at [737, 360] on div "Aizvērt" at bounding box center [595, 349] width 342 height 37
click at [737, 350] on link "Aizvērt" at bounding box center [738, 350] width 41 height 20
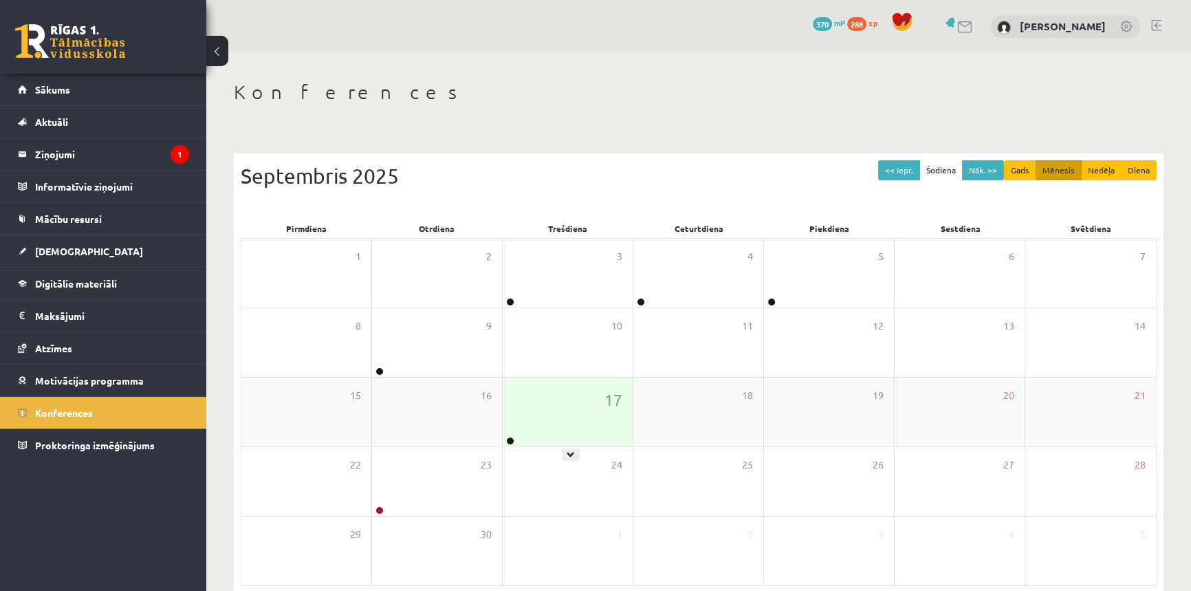
click at [557, 420] on div "17" at bounding box center [568, 412] width 130 height 69
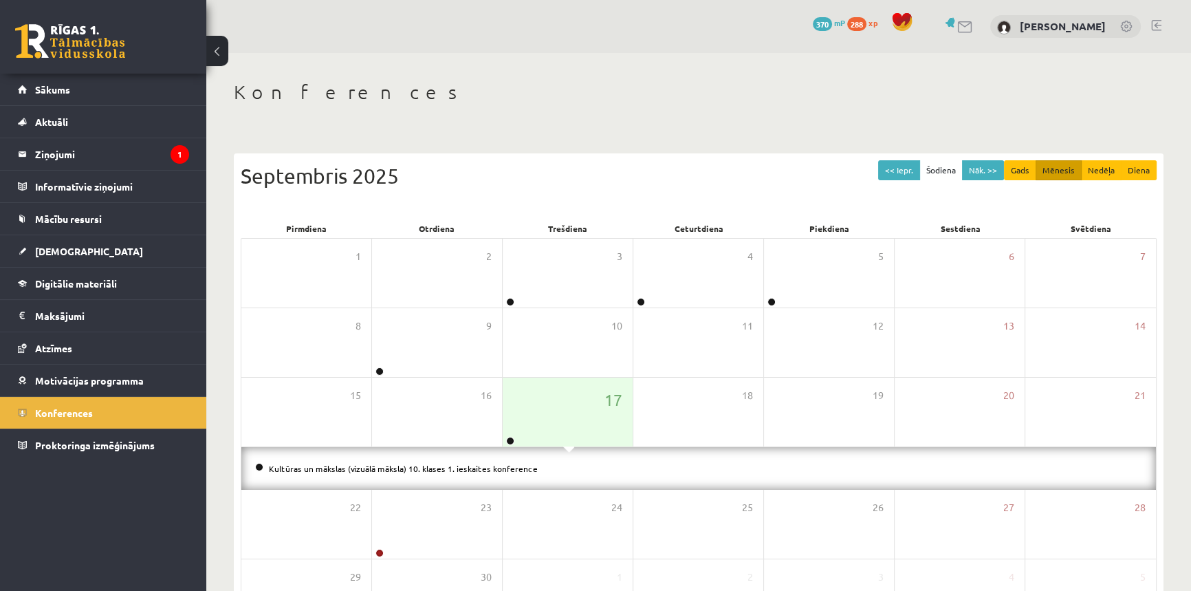
click at [508, 459] on div "Kultūras un mākslas (vizuālā māksla) 10. klases 1. ieskaites konference" at bounding box center [698, 468] width 915 height 43
click at [444, 413] on div "16" at bounding box center [437, 412] width 130 height 69
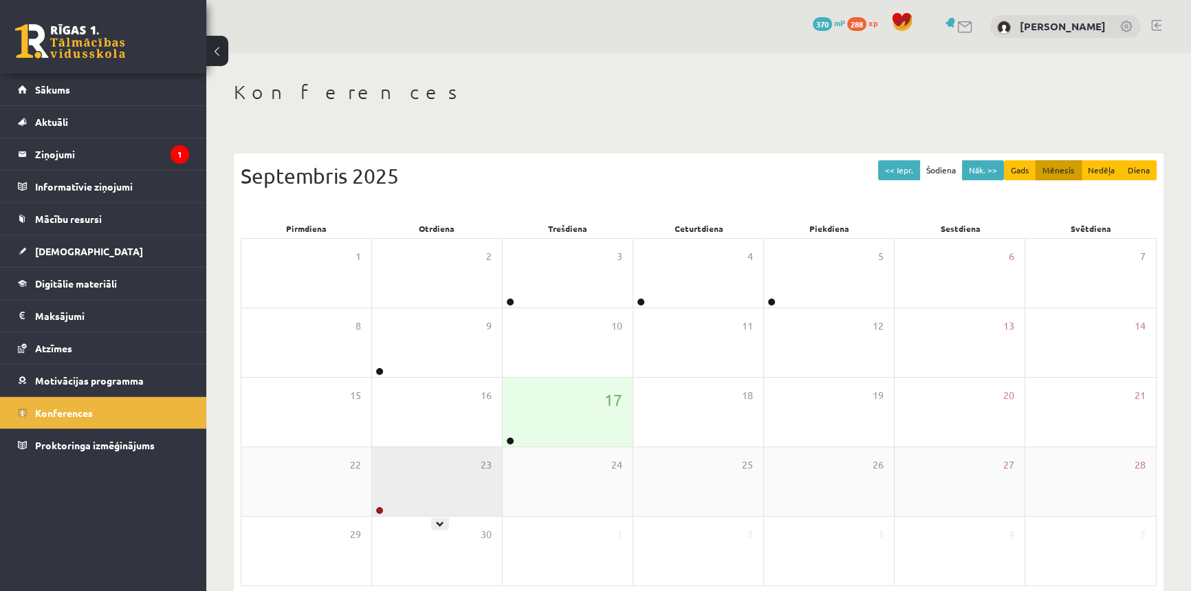
click at [399, 505] on div "23" at bounding box center [437, 481] width 130 height 69
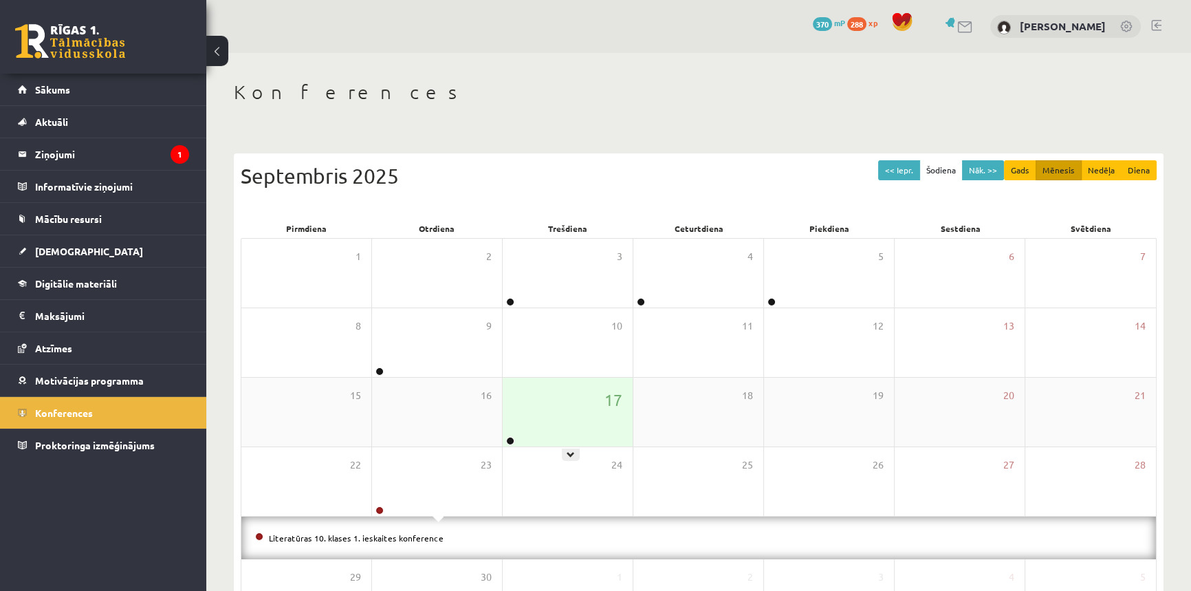
click at [519, 439] on div "17" at bounding box center [568, 412] width 130 height 69
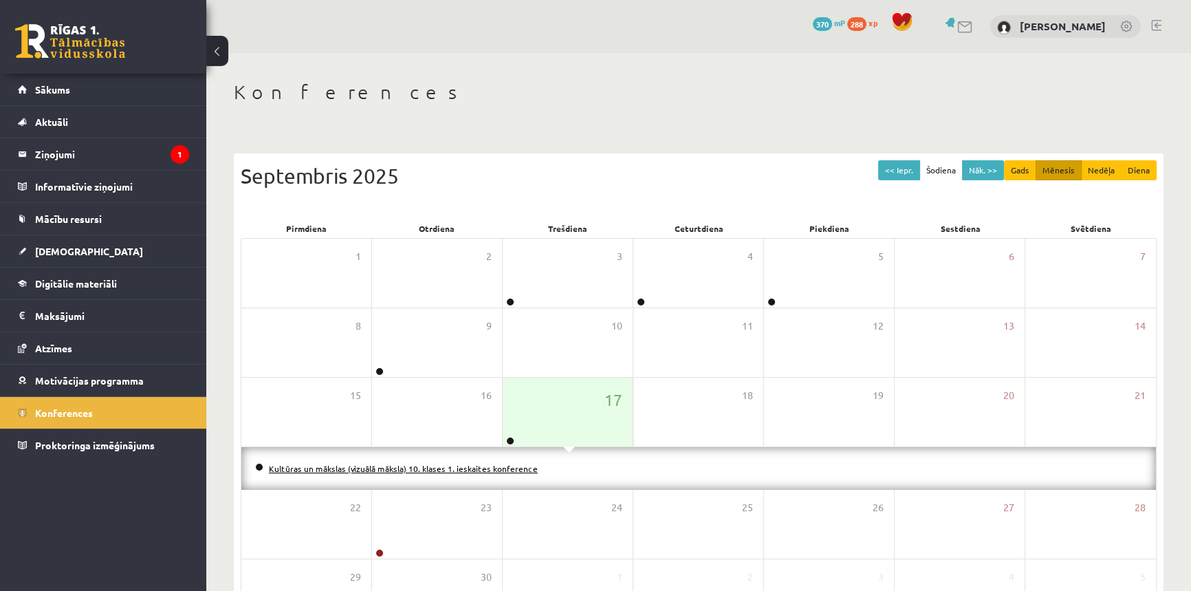
click at [516, 467] on link "Kultūras un mākslas (vizuālā māksla) 10. klases 1. ieskaites konference" at bounding box center [403, 468] width 269 height 11
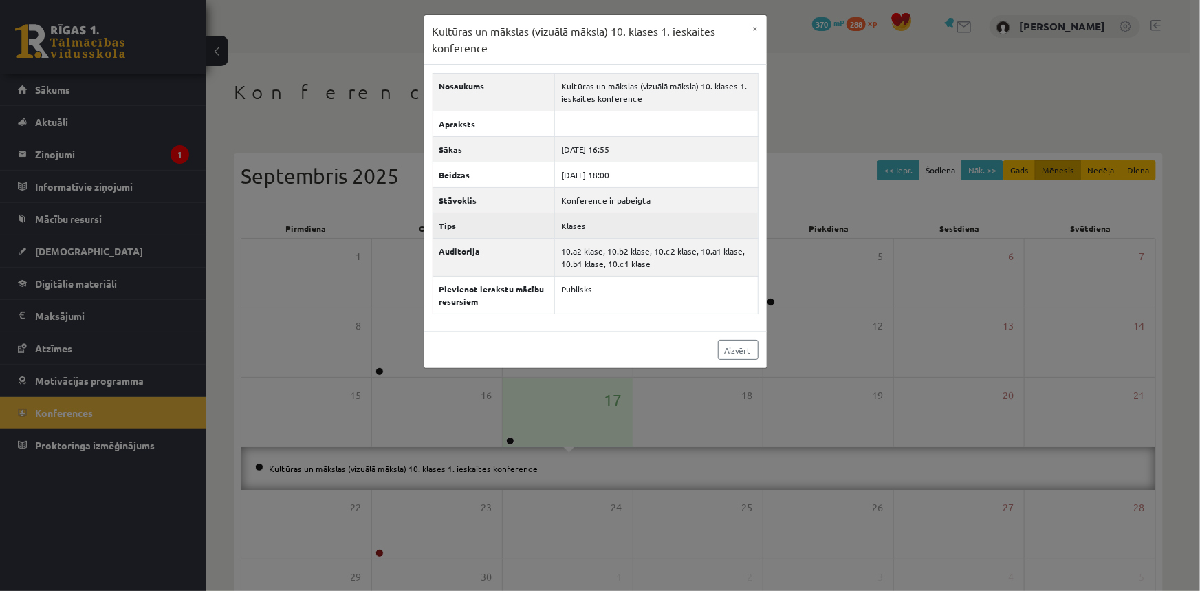
click at [706, 235] on td "Klases" at bounding box center [656, 225] width 204 height 25
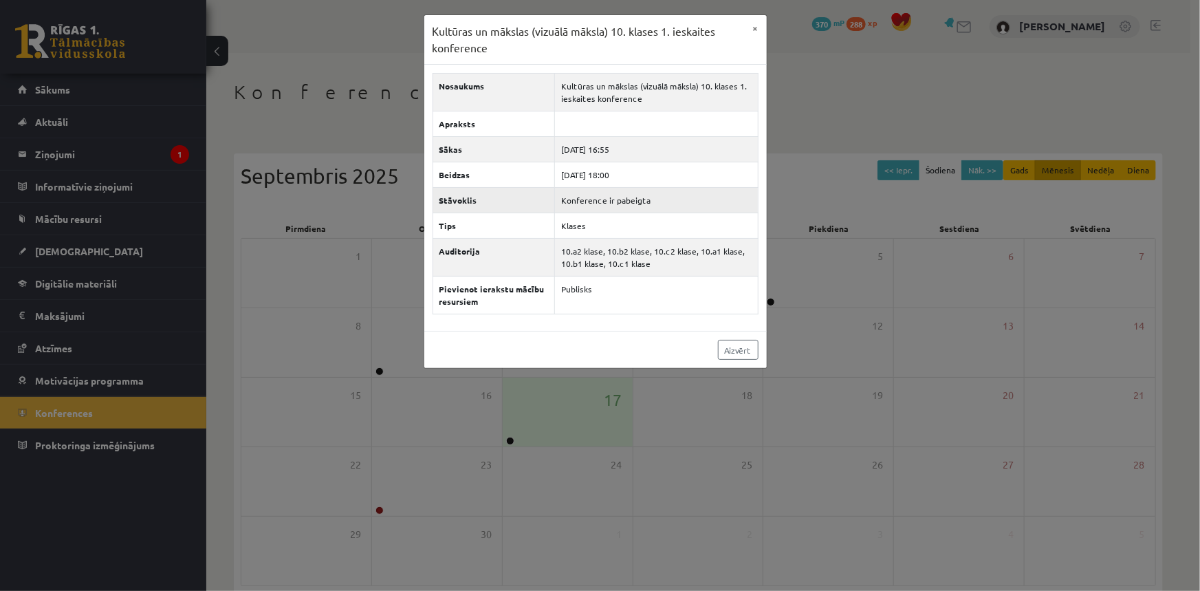
click at [622, 197] on td "Konference ir pabeigta" at bounding box center [656, 200] width 204 height 25
click at [215, 461] on div "Kultūras un mākslas (vizuālā māksla) 10. klases 1. ieskaites konference × Nosau…" at bounding box center [600, 295] width 1200 height 591
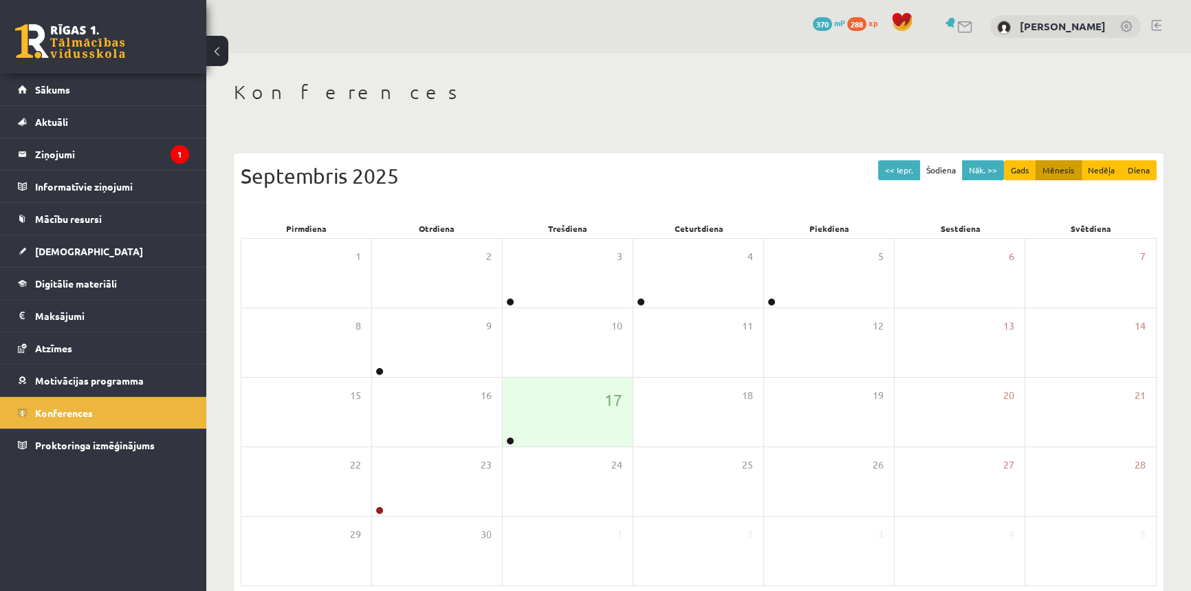
click at [51, 40] on link at bounding box center [70, 41] width 110 height 34
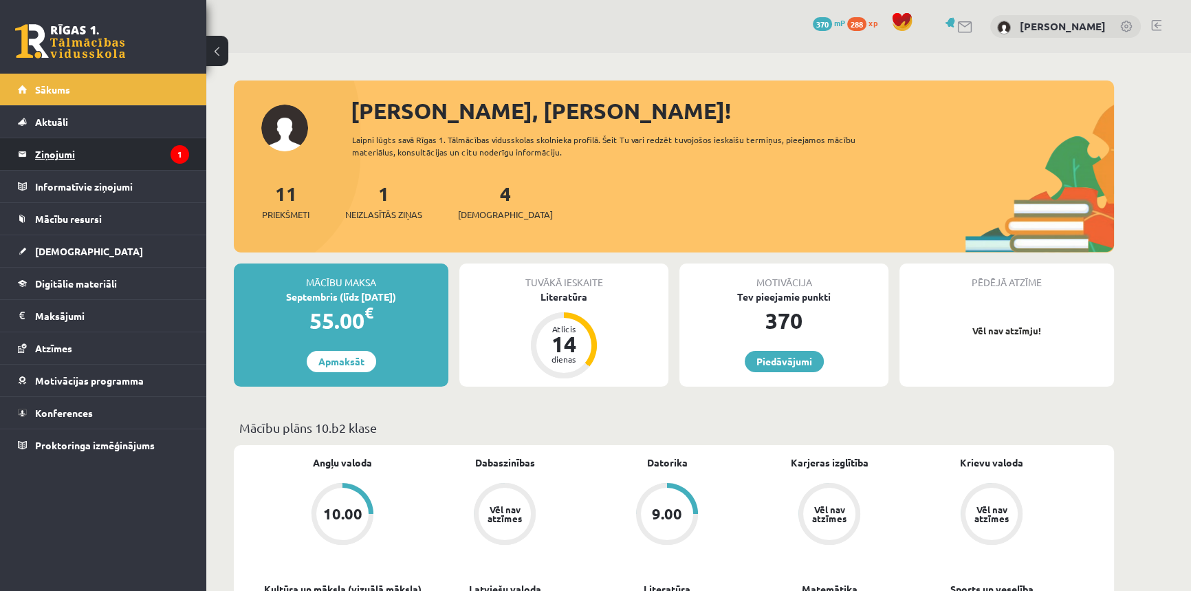
click at [75, 155] on legend "Ziņojumi 1" at bounding box center [112, 154] width 154 height 32
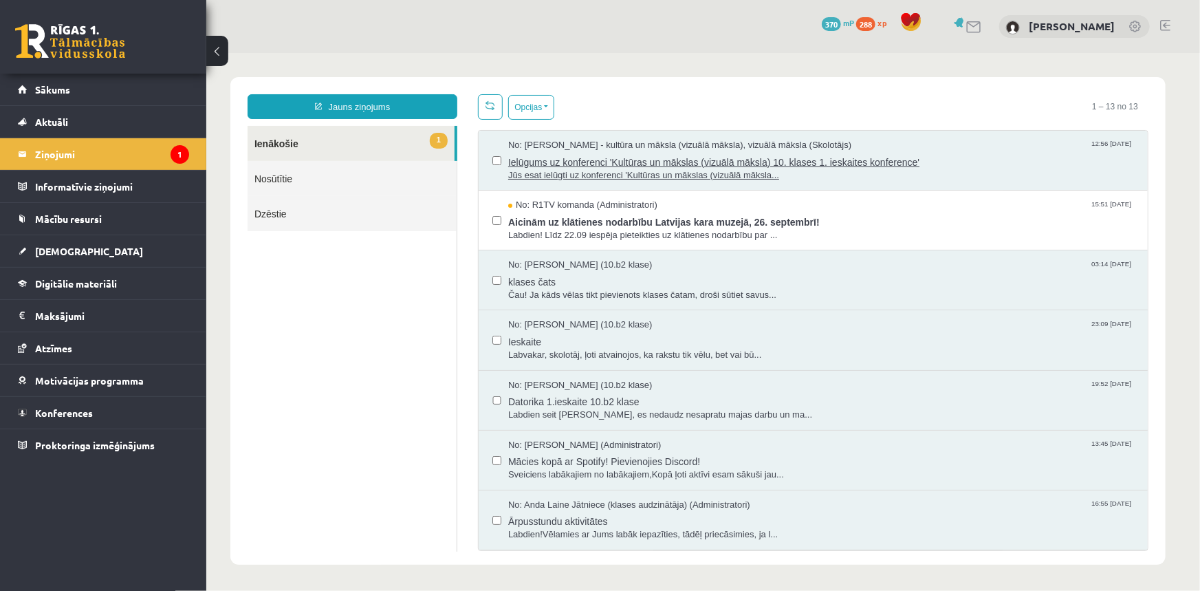
click at [531, 162] on span "Ielūgums uz konferenci 'Kultūras un mākslas (vizuālā māksla) 10. klases 1. iesk…" at bounding box center [821, 159] width 626 height 17
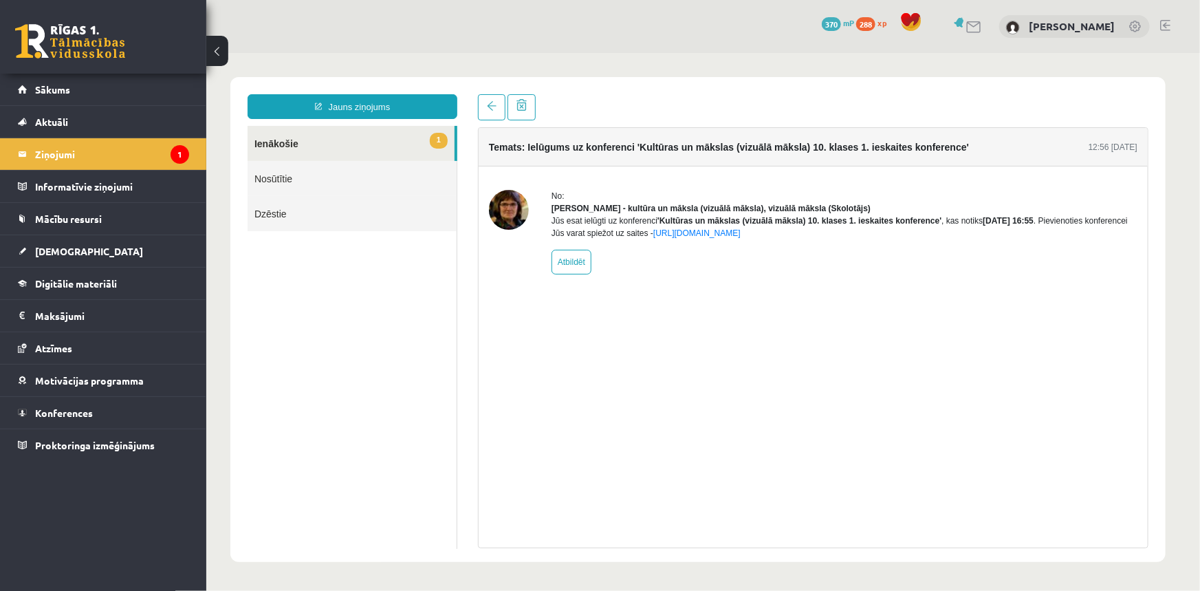
click at [700, 254] on div "No: [PERSON_NAME] - kultūra un māksla (vizuālā māksla), vizuālā māksla (Skolotā…" at bounding box center [844, 231] width 586 height 85
click at [683, 237] on link "[URL][DOMAIN_NAME]" at bounding box center [696, 233] width 87 height 10
click at [666, 237] on link "[URL][DOMAIN_NAME]" at bounding box center [696, 233] width 87 height 10
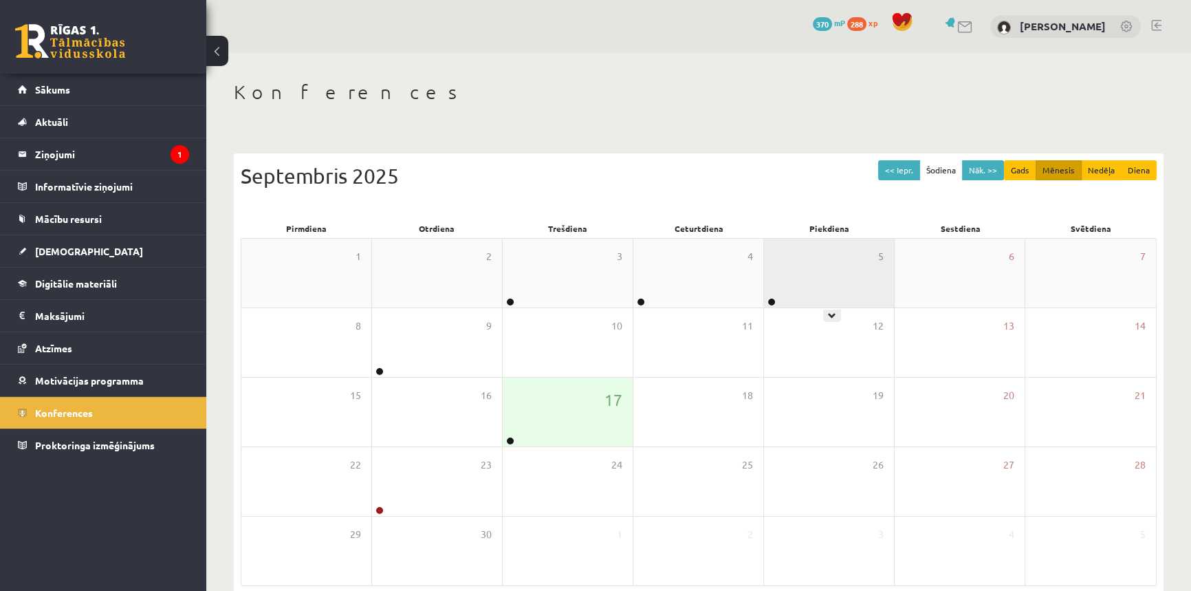
click at [779, 296] on div "5" at bounding box center [829, 273] width 130 height 69
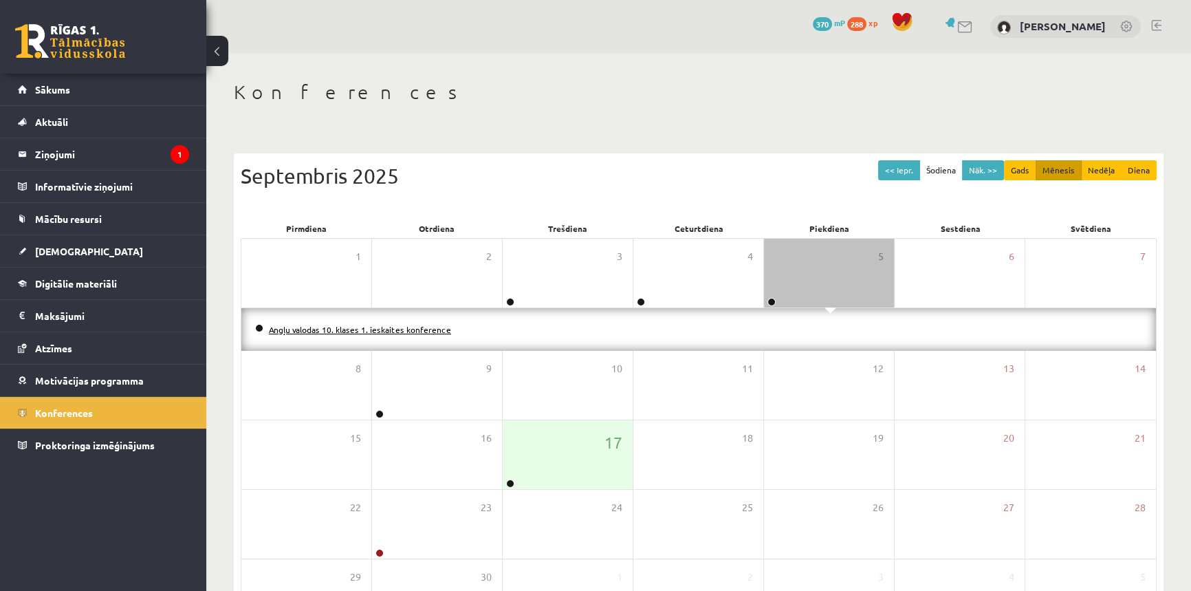
click at [437, 328] on link "Angļu valodas 10. klases 1. ieskaites konference" at bounding box center [360, 329] width 182 height 11
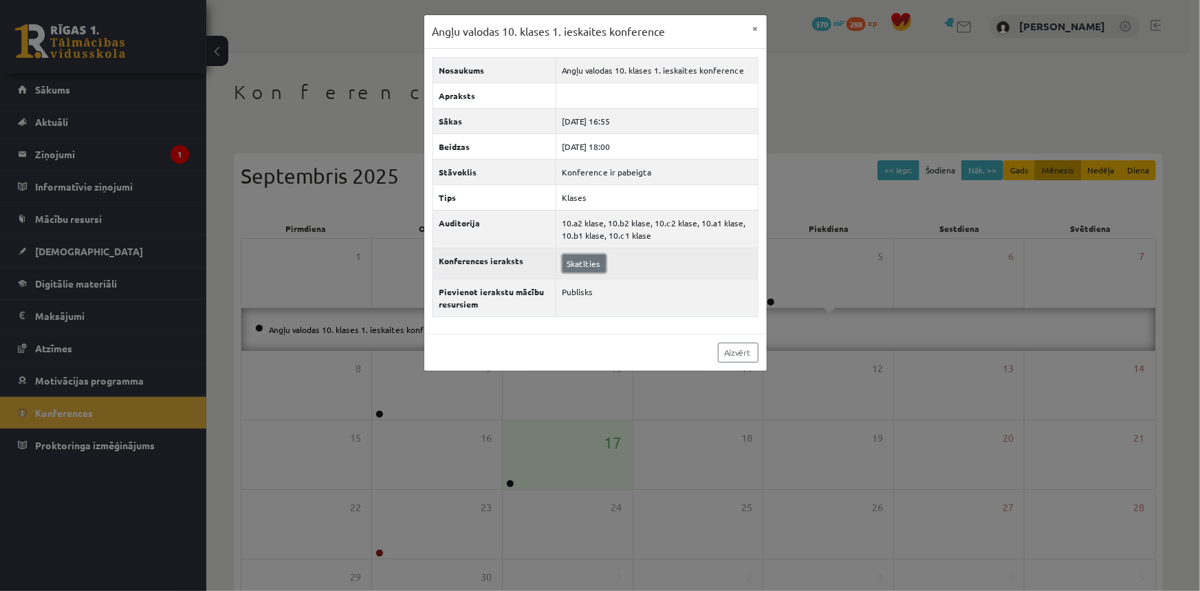
click at [589, 262] on link "Skatīties" at bounding box center [584, 263] width 43 height 18
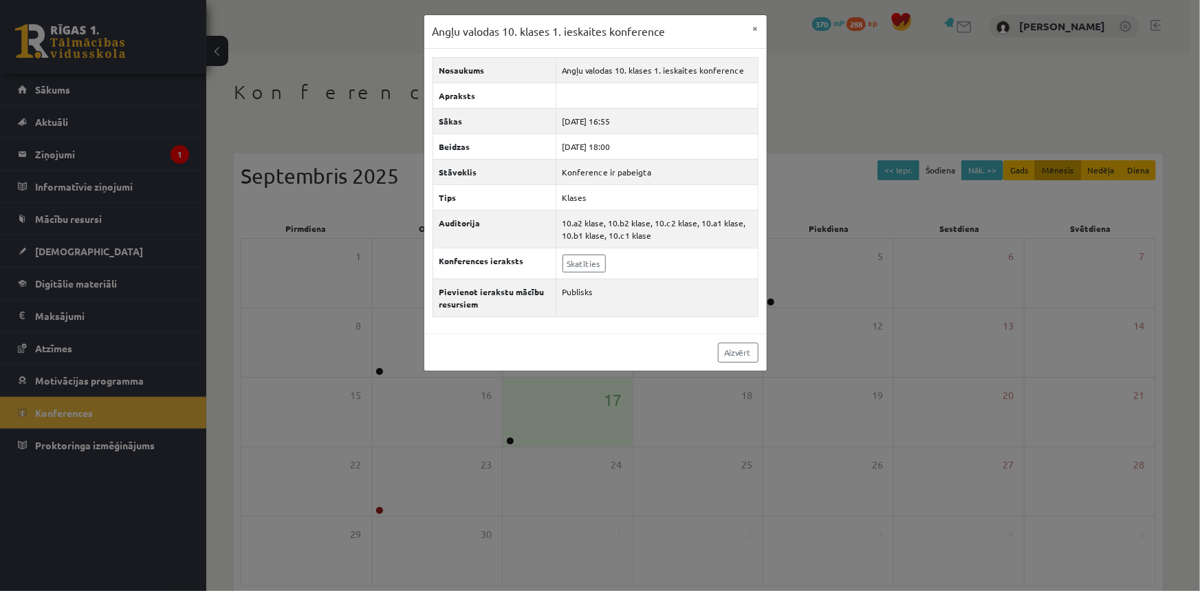
click at [384, 131] on div "Angļu valodas 10. klases 1. ieskaites konference × Nosaukums Angļu valodas 10. …" at bounding box center [600, 295] width 1200 height 591
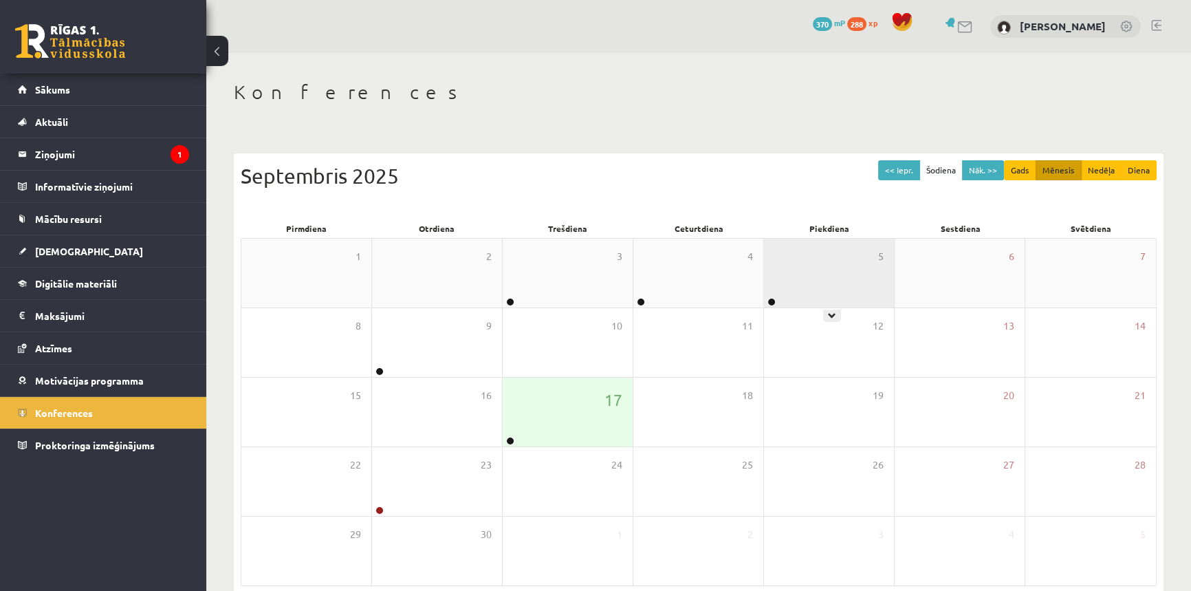
click at [812, 287] on div "5" at bounding box center [829, 273] width 130 height 69
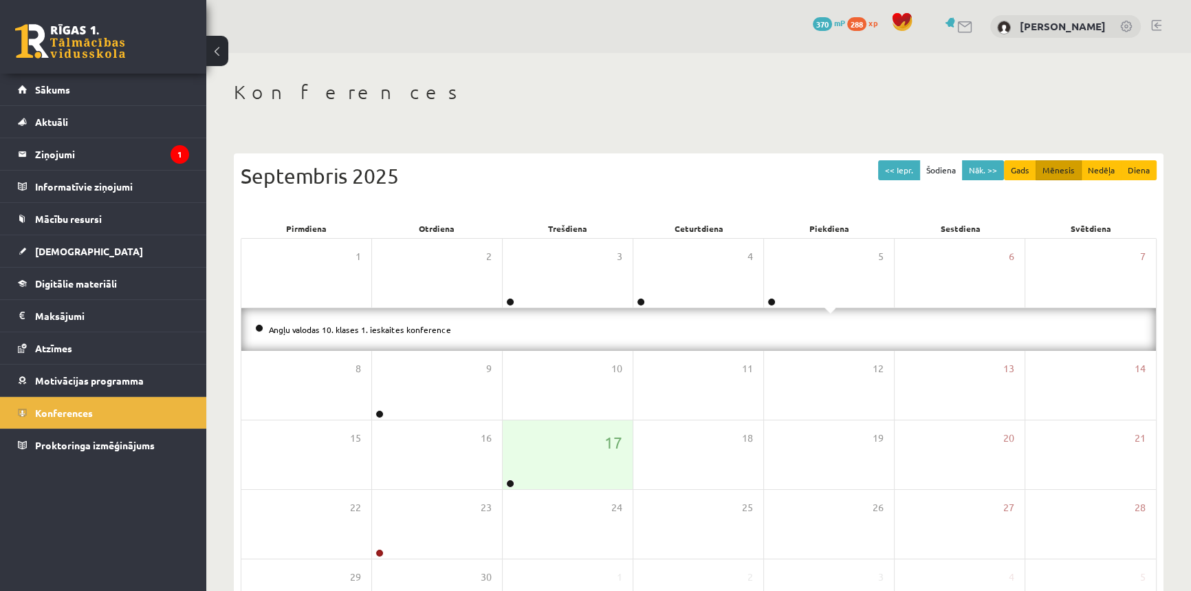
click at [394, 322] on li "Angļu valodas 10. klases 1. ieskaites konference" at bounding box center [698, 329] width 887 height 15
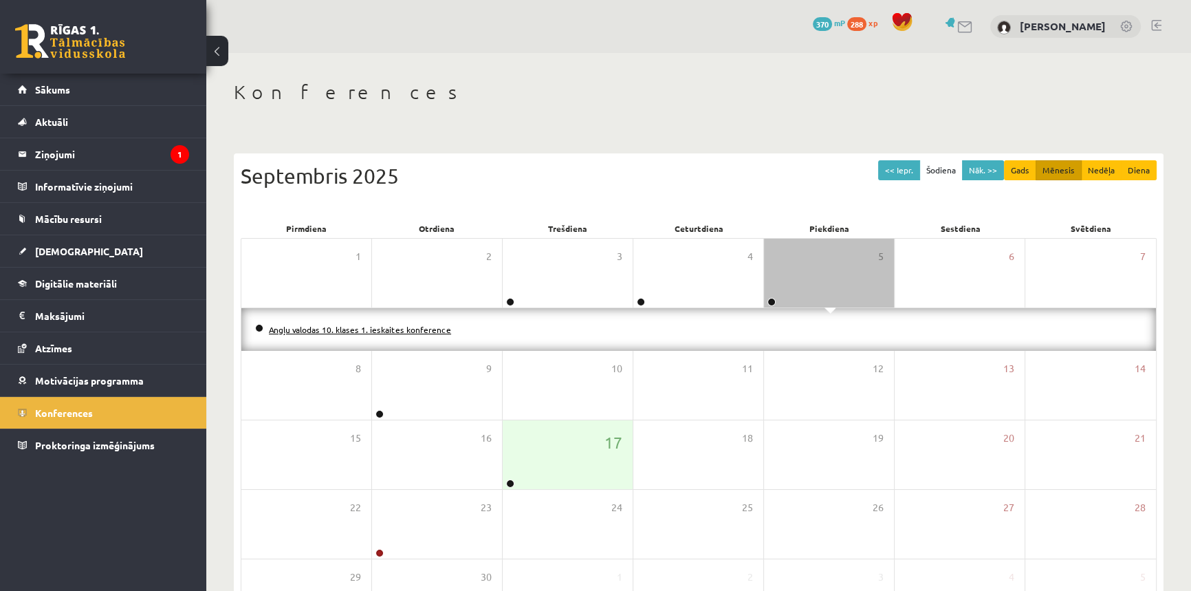
click at [403, 329] on link "Angļu valodas 10. klases 1. ieskaites konference" at bounding box center [360, 329] width 182 height 11
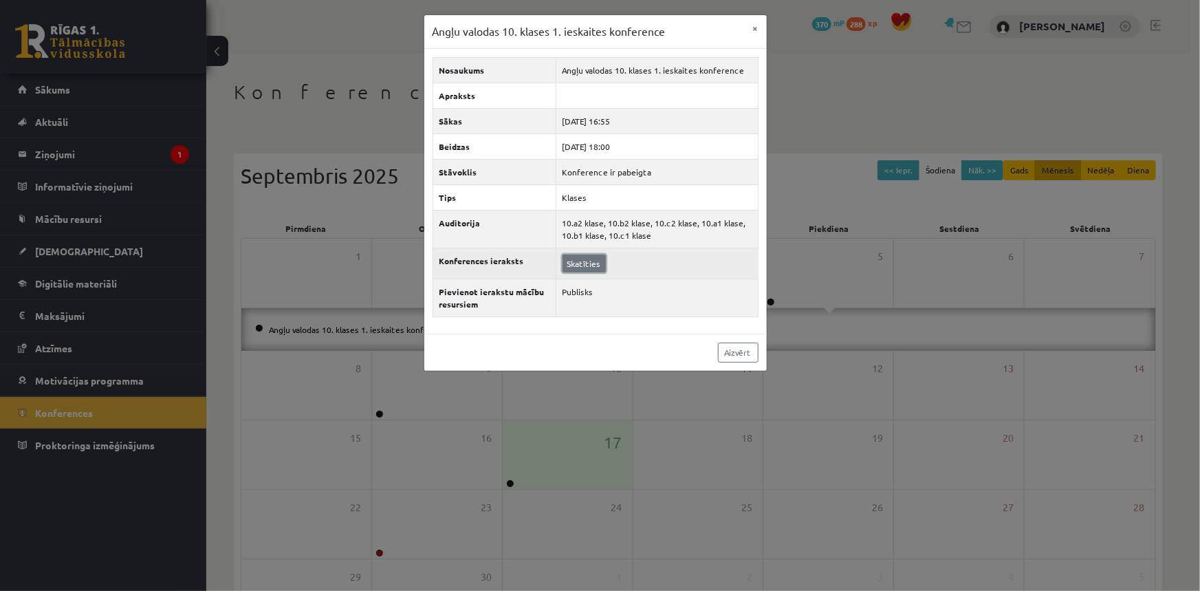
click at [573, 265] on link "Skatīties" at bounding box center [584, 263] width 43 height 18
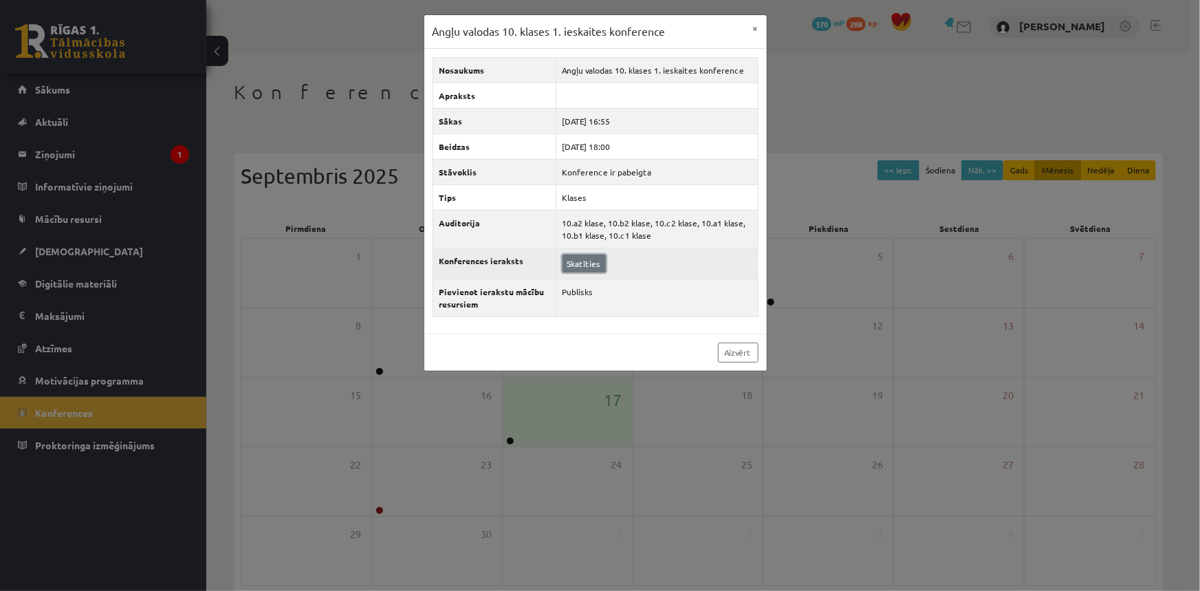
click at [583, 256] on link "Skatīties" at bounding box center [584, 263] width 43 height 18
click at [754, 25] on button "×" at bounding box center [756, 28] width 22 height 26
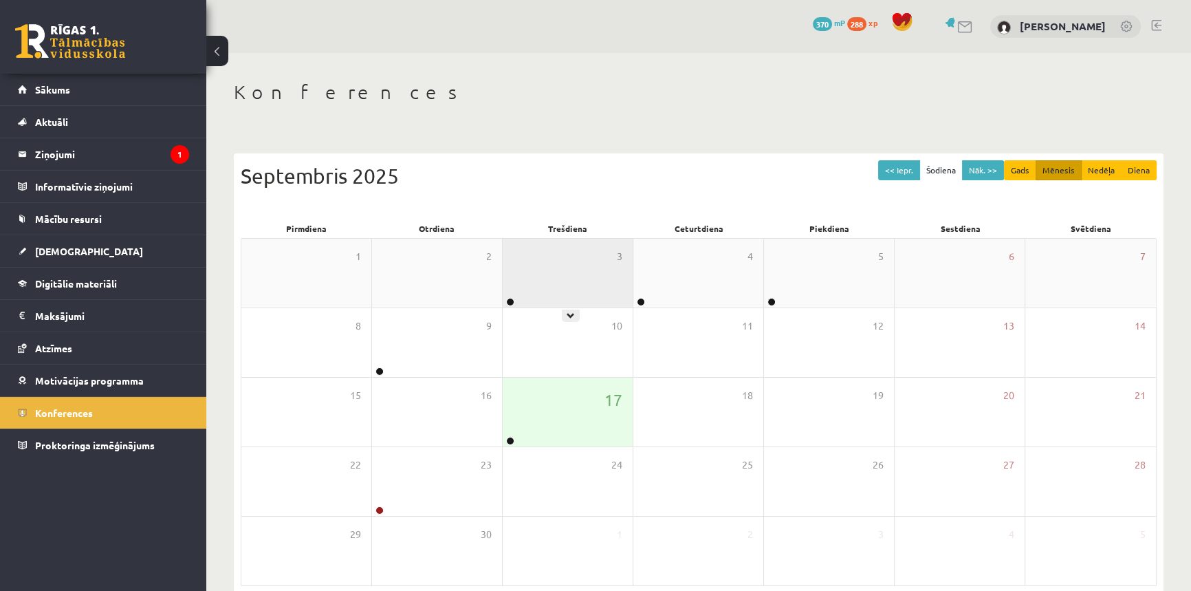
click at [522, 299] on div "3" at bounding box center [568, 273] width 130 height 69
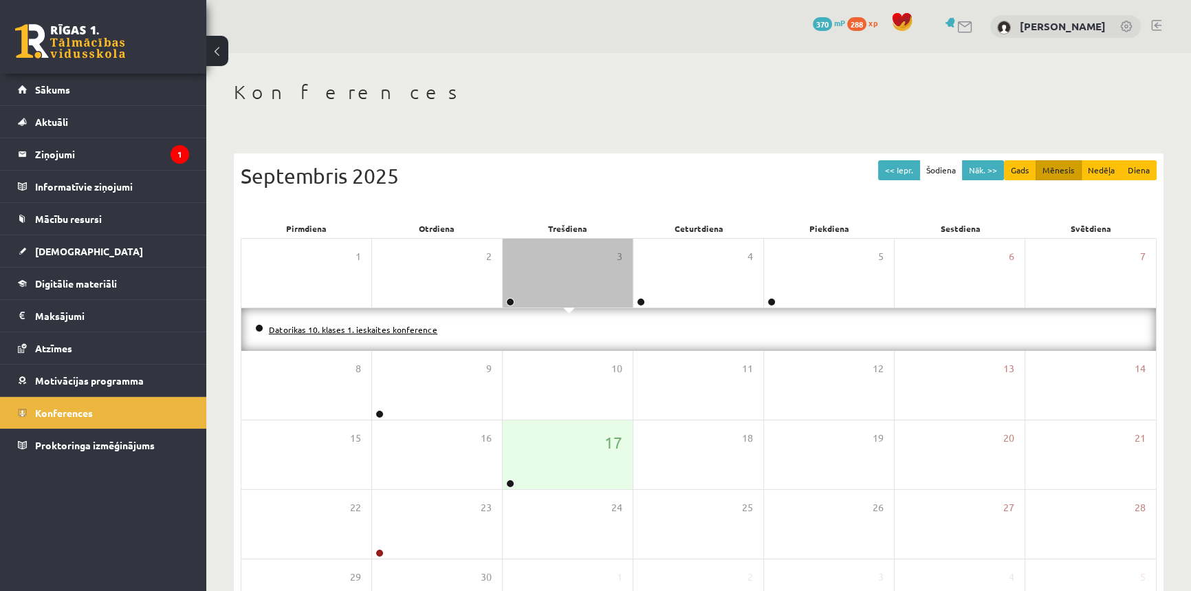
click at [405, 331] on link "Datorikas 10. klases 1. ieskaites konference" at bounding box center [353, 329] width 168 height 11
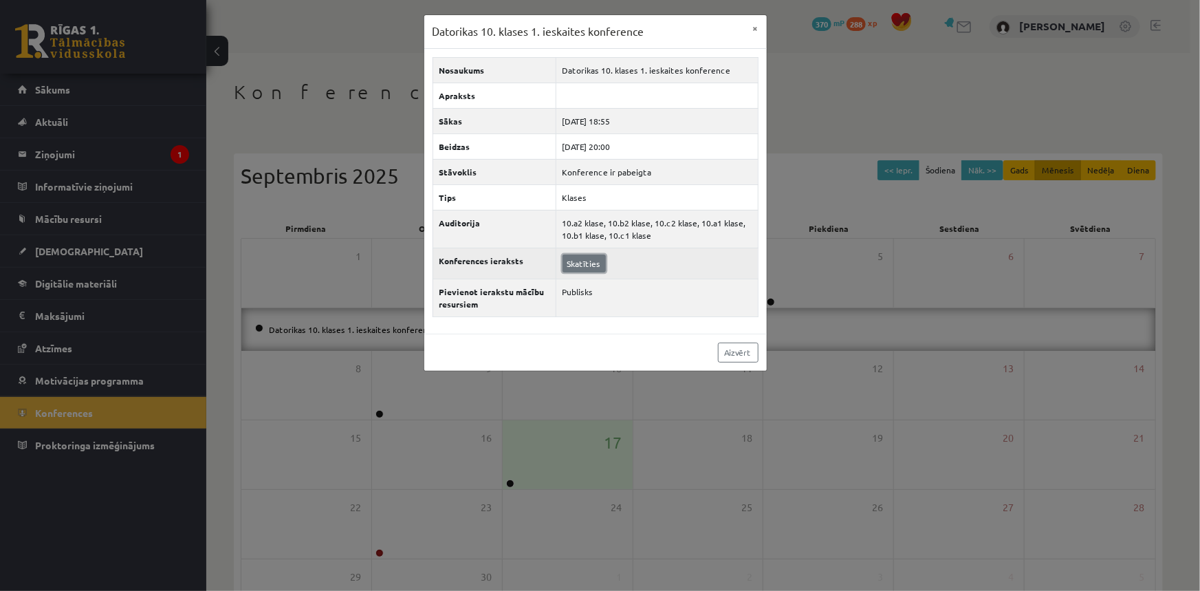
click at [572, 261] on link "Skatīties" at bounding box center [584, 263] width 43 height 18
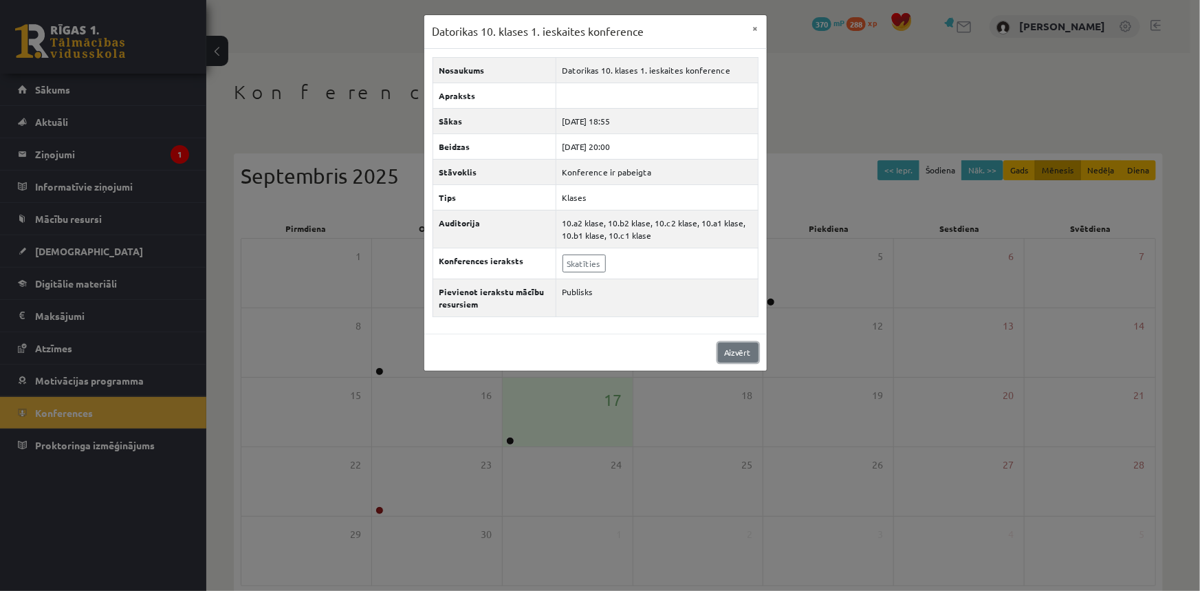
click at [736, 349] on link "Aizvērt" at bounding box center [738, 352] width 41 height 20
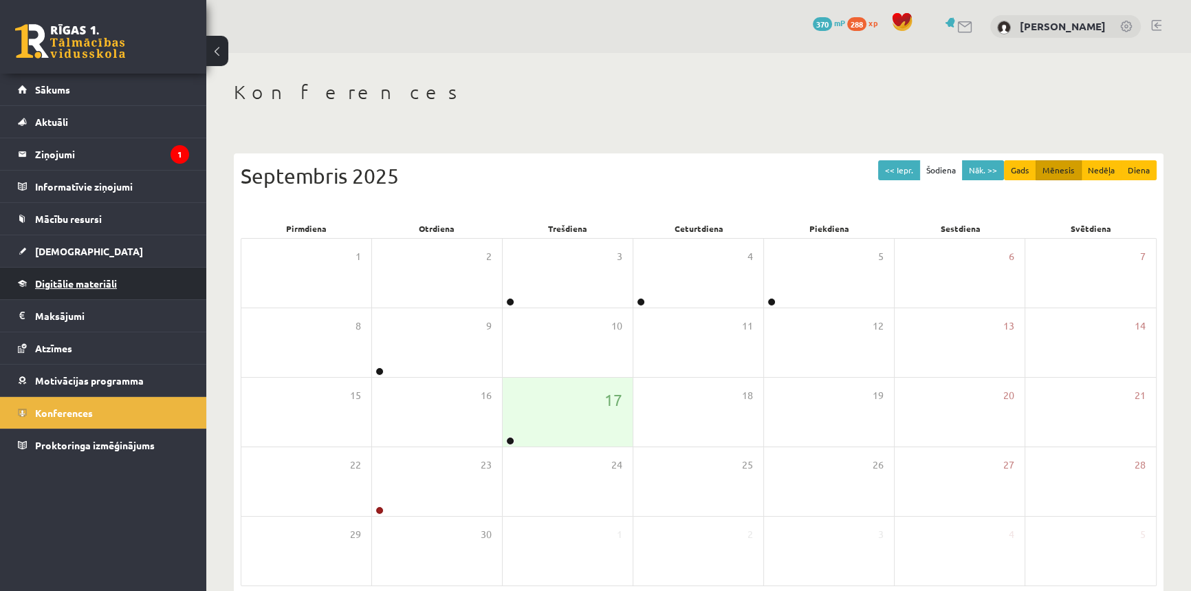
click at [88, 276] on link "Digitālie materiāli" at bounding box center [103, 284] width 171 height 32
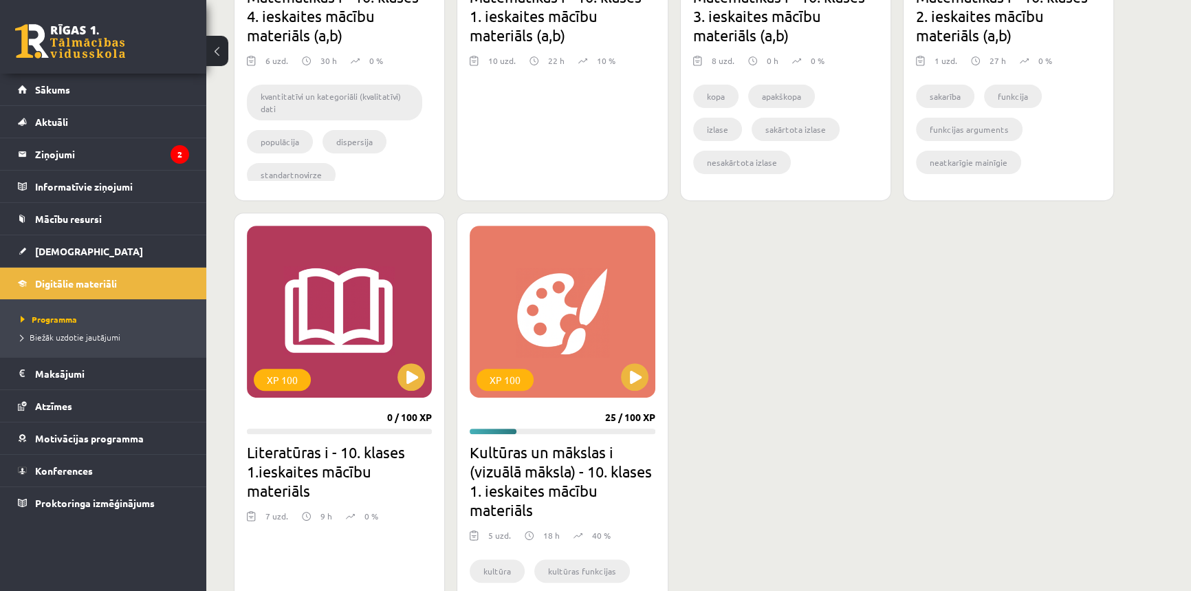
scroll to position [800, 0]
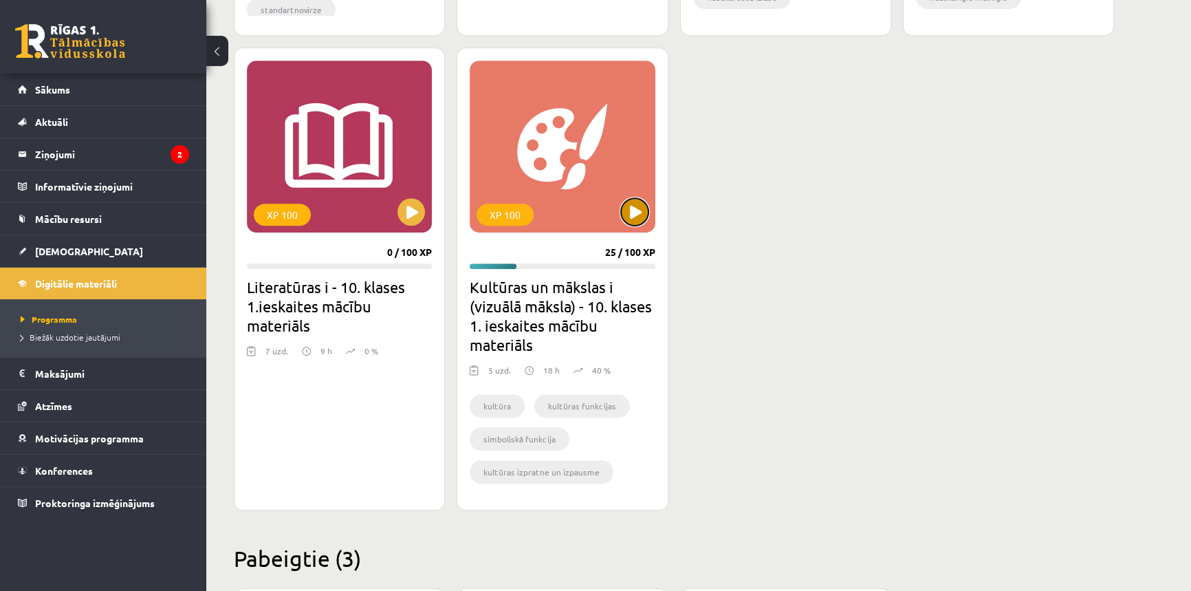
click at [638, 216] on button at bounding box center [635, 212] width 28 height 28
